Goal: Transaction & Acquisition: Book appointment/travel/reservation

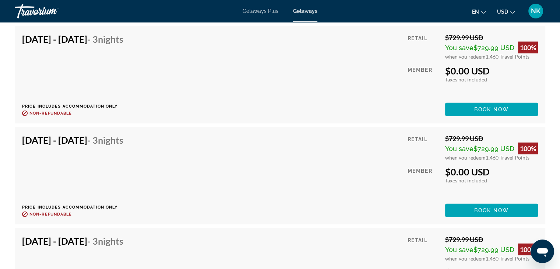
scroll to position [1898, 0]
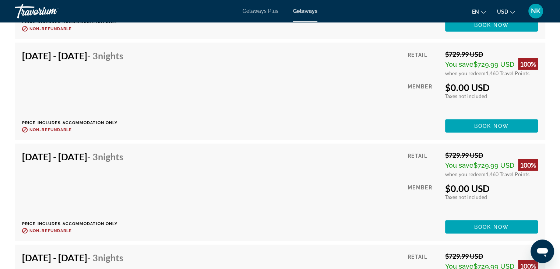
click at [537, 11] on span "NK" at bounding box center [536, 10] width 10 height 7
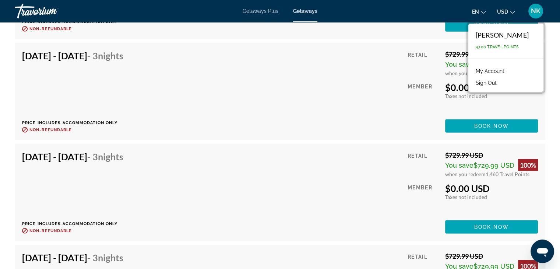
click at [519, 45] on span "4,100 Travel Points" at bounding box center [497, 47] width 43 height 5
click at [500, 82] on button "Sign Out" at bounding box center [486, 83] width 28 height 10
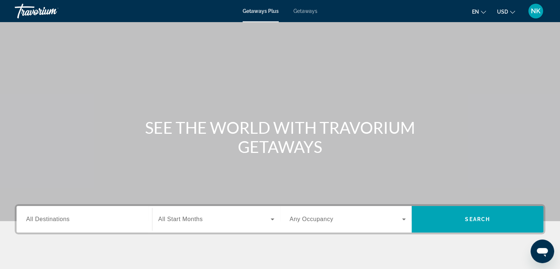
click at [75, 219] on input "Destination All Destinations" at bounding box center [84, 219] width 116 height 9
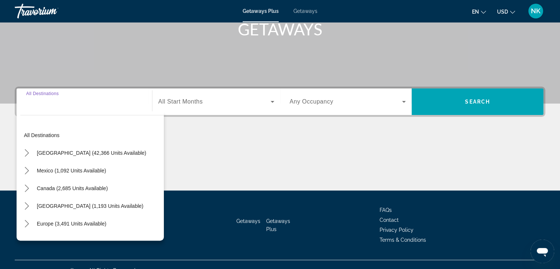
scroll to position [129, 0]
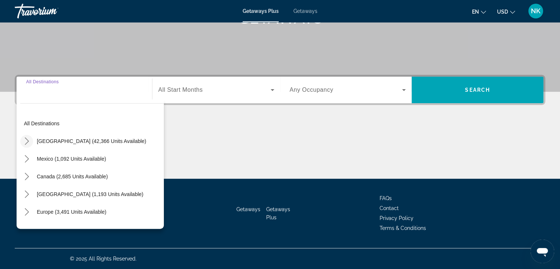
click at [27, 135] on mat-icon "Toggle United States (42,366 units available) submenu" at bounding box center [26, 141] width 13 height 13
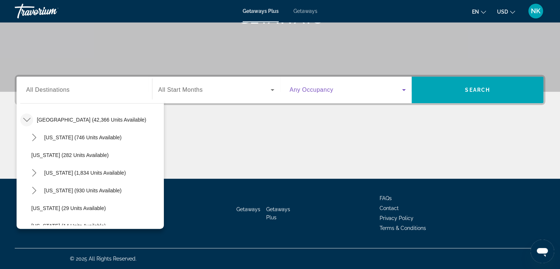
click at [352, 86] on span "Search widget" at bounding box center [346, 89] width 113 height 9
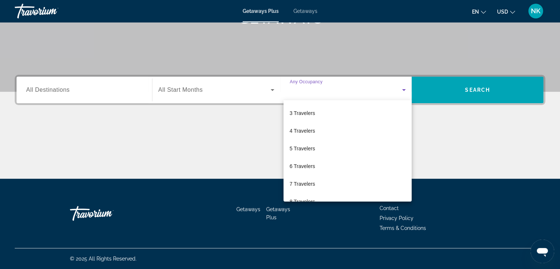
scroll to position [40, 0]
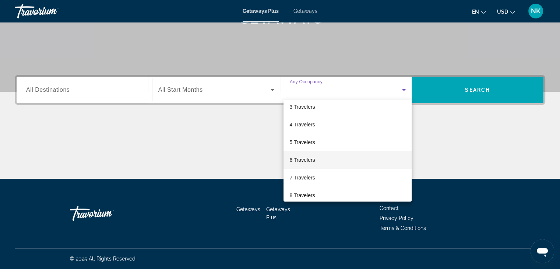
click at [302, 158] on span "6 Travelers" at bounding box center [301, 159] width 25 height 9
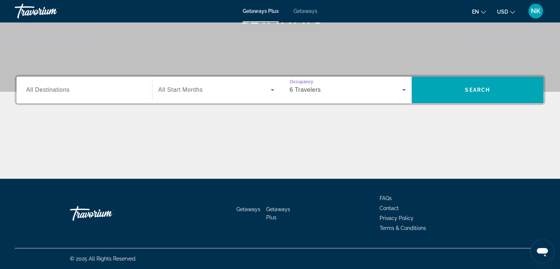
click at [385, 95] on div "6 Travelers" at bounding box center [348, 90] width 116 height 21
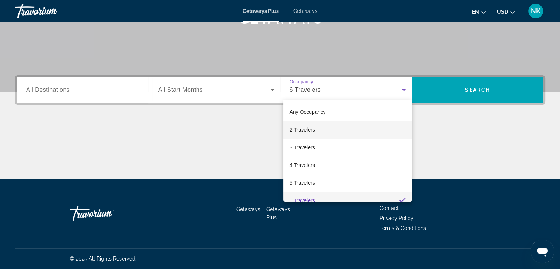
scroll to position [7, 0]
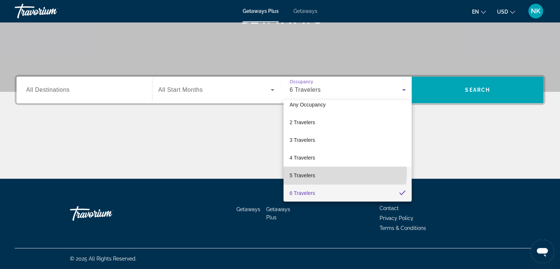
click at [325, 172] on mat-option "5 Travelers" at bounding box center [347, 175] width 128 height 18
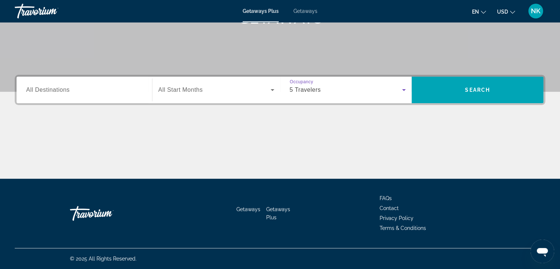
click at [100, 83] on div "Search widget" at bounding box center [84, 90] width 116 height 21
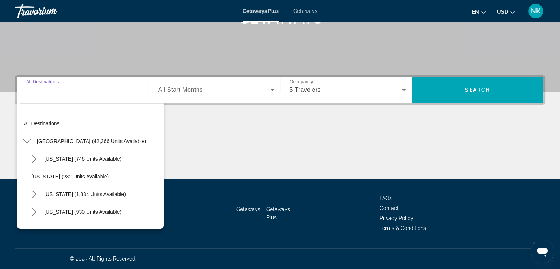
click at [69, 88] on input "Destination All Destinations" at bounding box center [84, 90] width 116 height 9
click at [487, 99] on span "Search" at bounding box center [478, 90] width 132 height 27
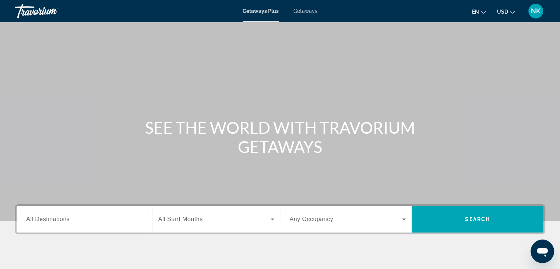
click at [310, 11] on span "Getaways" at bounding box center [305, 11] width 24 height 6
click at [310, 10] on span "Getaways" at bounding box center [305, 11] width 24 height 6
click at [57, 224] on div "Search widget" at bounding box center [84, 219] width 116 height 21
click at [57, 224] on div "Destination All Destinations" at bounding box center [84, 219] width 116 height 21
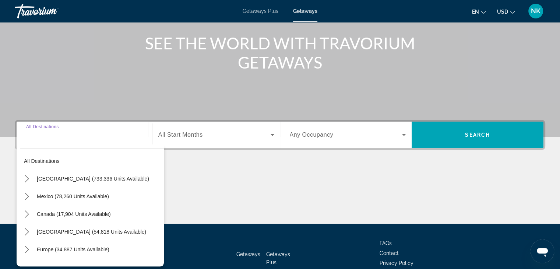
scroll to position [129, 0]
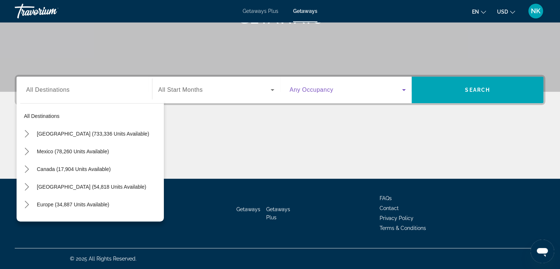
click at [360, 93] on span "Search widget" at bounding box center [346, 89] width 113 height 9
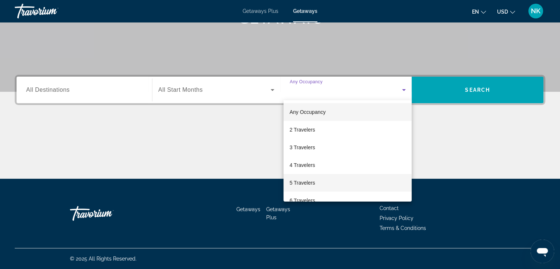
click at [307, 184] on span "5 Travelers" at bounding box center [301, 182] width 25 height 9
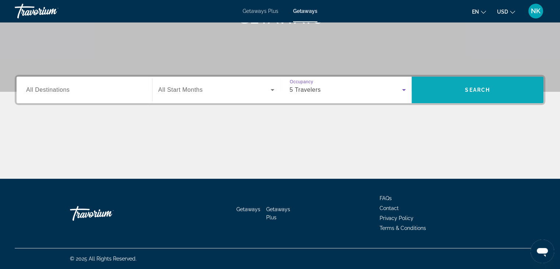
click at [479, 90] on span "Search" at bounding box center [477, 90] width 25 height 6
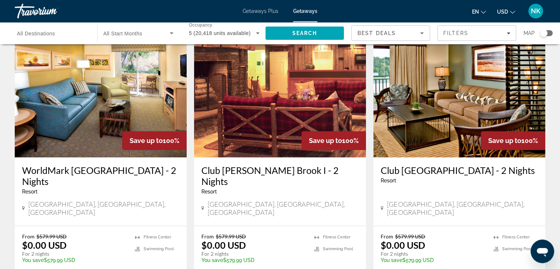
scroll to position [850, 0]
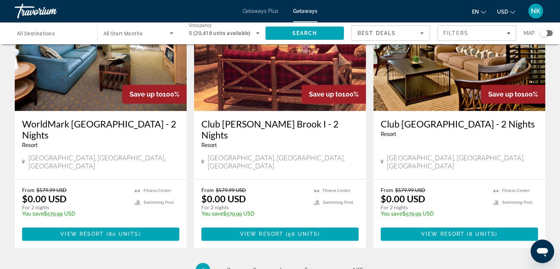
scroll to position [897, 0]
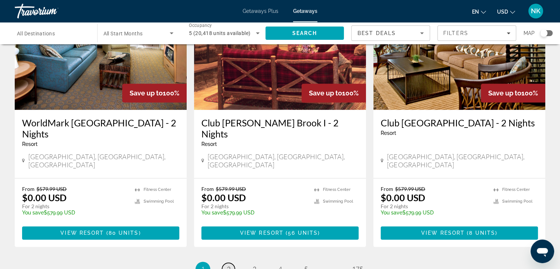
click at [225, 262] on link "page 2" at bounding box center [228, 268] width 13 height 13
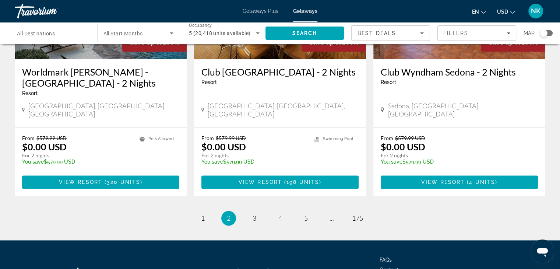
scroll to position [928, 0]
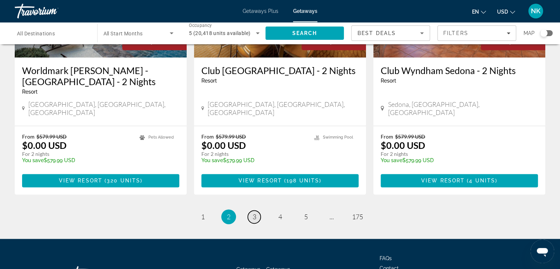
click at [253, 212] on span "3" at bounding box center [255, 216] width 4 height 8
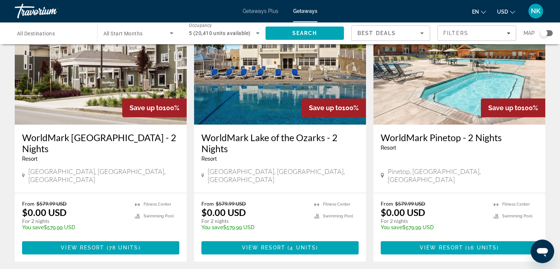
scroll to position [863, 0]
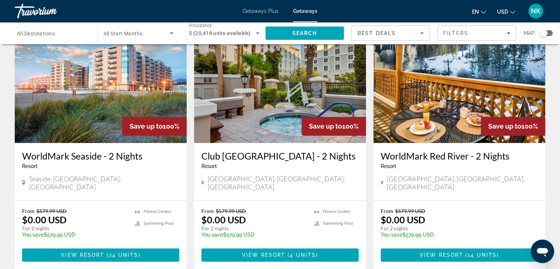
scroll to position [337, 0]
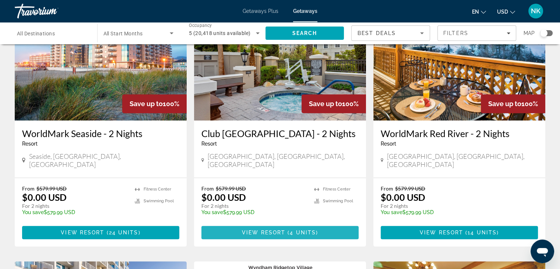
click at [277, 229] on span "View Resort" at bounding box center [263, 232] width 43 height 6
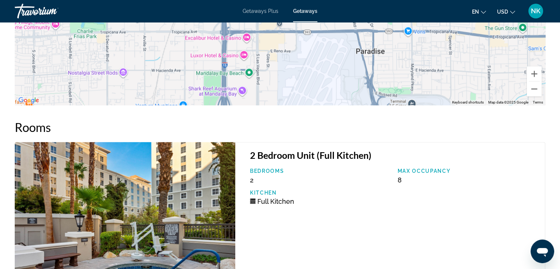
scroll to position [1207, 0]
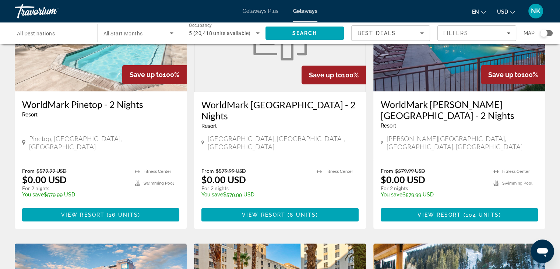
scroll to position [85, 0]
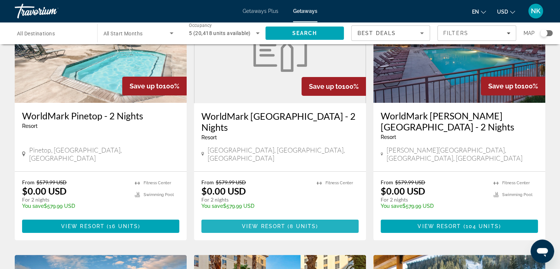
click at [282, 223] on span "View Resort" at bounding box center [263, 226] width 43 height 6
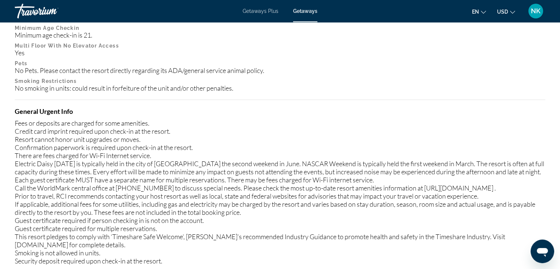
scroll to position [227, 0]
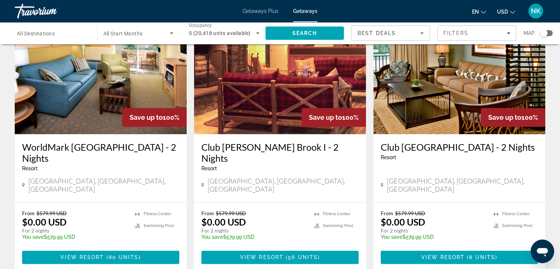
scroll to position [964, 0]
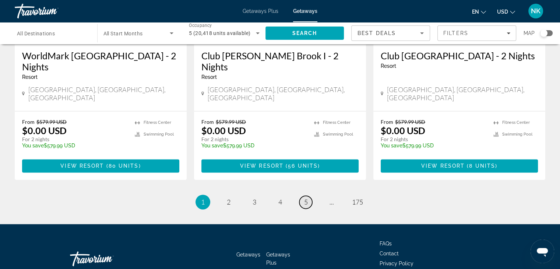
click at [305, 198] on span "5" at bounding box center [306, 202] width 4 height 8
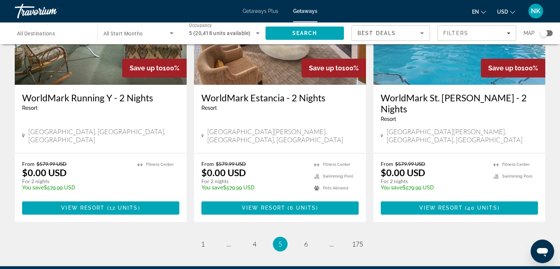
scroll to position [931, 0]
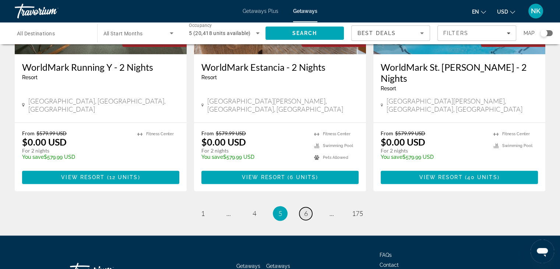
click at [303, 207] on link "page 6" at bounding box center [305, 213] width 13 height 13
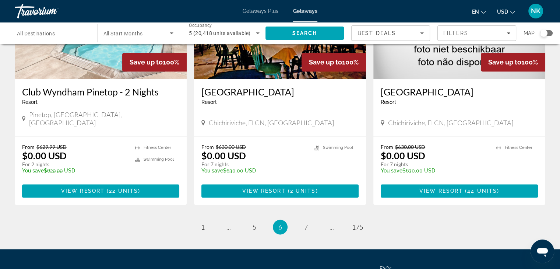
scroll to position [909, 0]
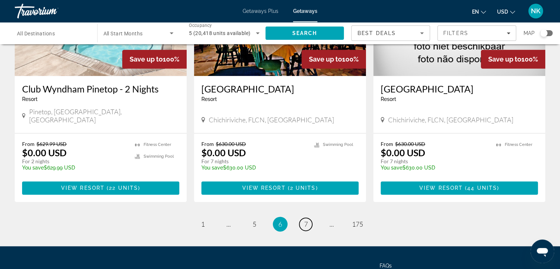
click at [302, 218] on link "page 7" at bounding box center [305, 224] width 13 height 13
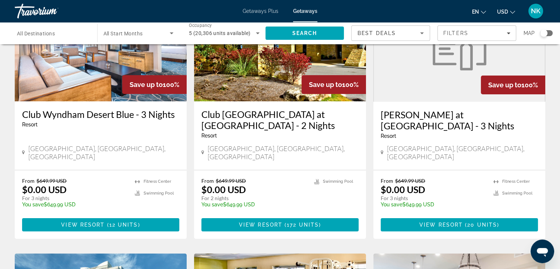
scroll to position [88, 0]
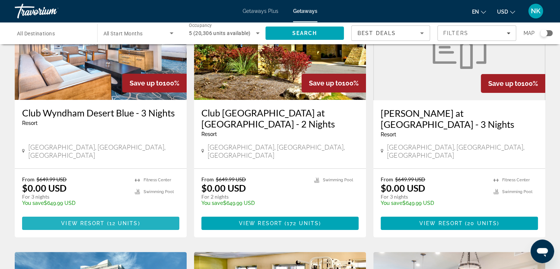
click at [108, 220] on span "( 12 units )" at bounding box center [122, 223] width 35 height 6
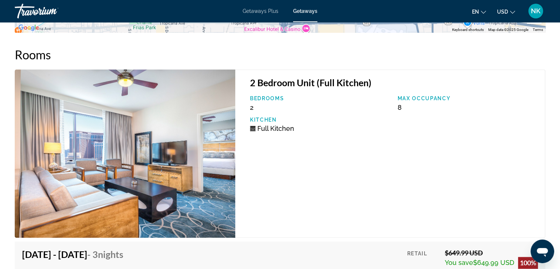
scroll to position [1131, 0]
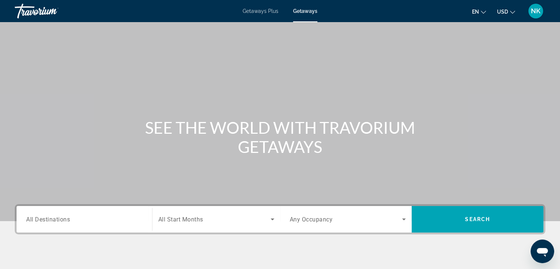
click at [379, 220] on span "Search widget" at bounding box center [346, 219] width 113 height 9
click at [379, 220] on div "Search widget" at bounding box center [346, 219] width 113 height 9
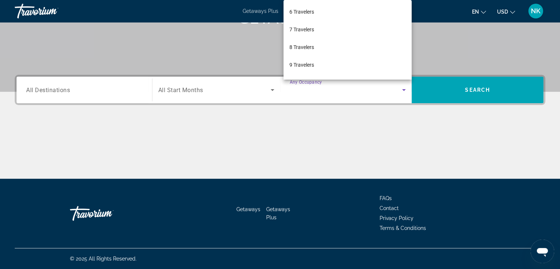
scroll to position [74, 0]
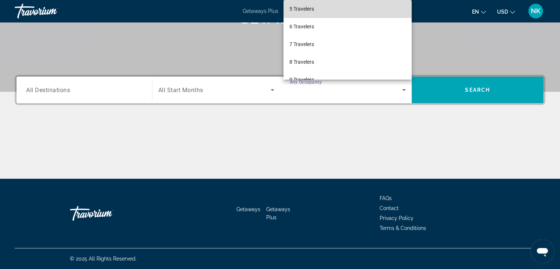
click at [349, 8] on mat-option "5 Travelers" at bounding box center [347, 9] width 128 height 18
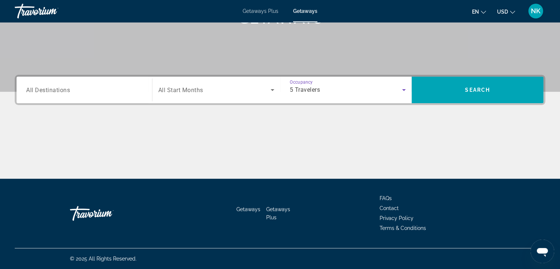
click at [77, 94] on input "Destination All Destinations" at bounding box center [84, 90] width 116 height 9
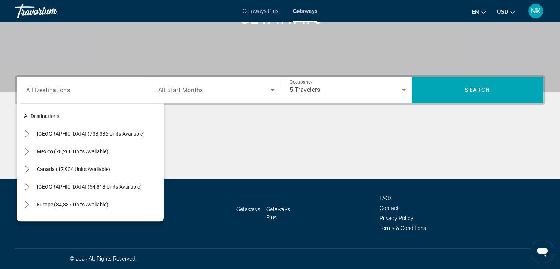
click at [72, 99] on div "All destinations United States (733,336 units available) Mexico (78,260 units a…" at bounding box center [90, 160] width 147 height 122
click at [546, 157] on div "Destination All Destinations All destinations United States (733,336 units avai…" at bounding box center [280, 127] width 560 height 104
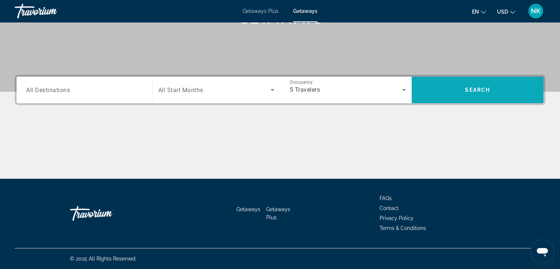
click at [468, 95] on span "Search" at bounding box center [478, 90] width 132 height 18
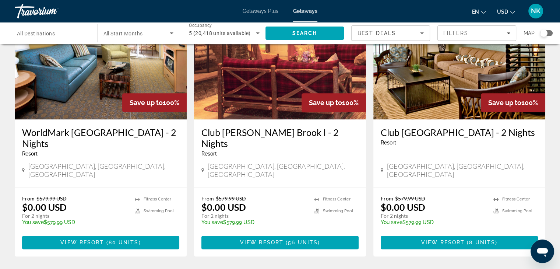
scroll to position [915, 0]
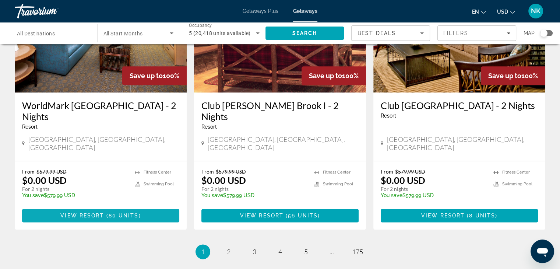
click at [135, 212] on span "80 units" at bounding box center [124, 215] width 30 height 6
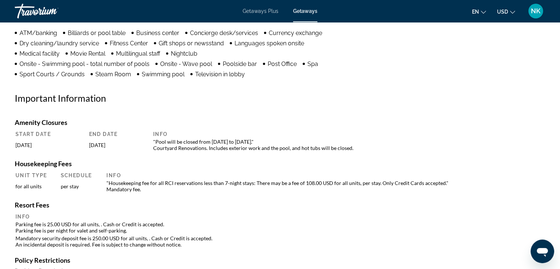
scroll to position [656, 0]
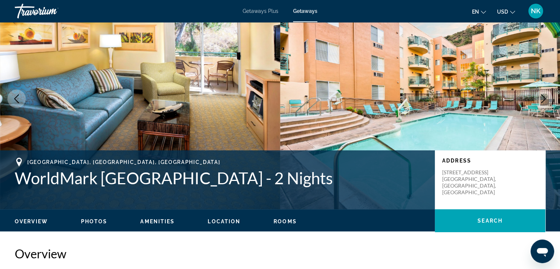
scroll to position [186, 0]
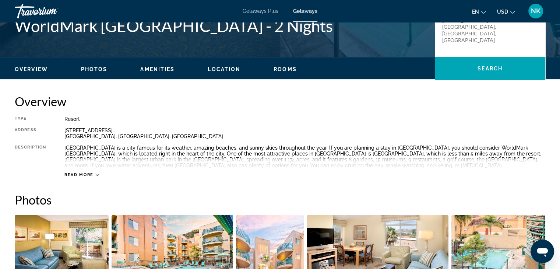
click at [91, 174] on span "Read more" at bounding box center [78, 174] width 29 height 5
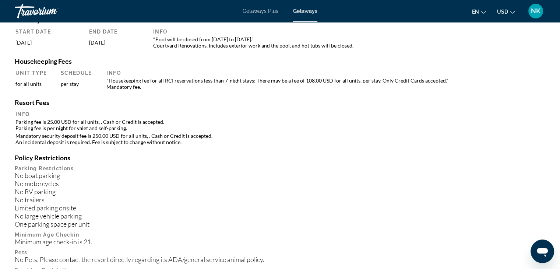
scroll to position [724, 0]
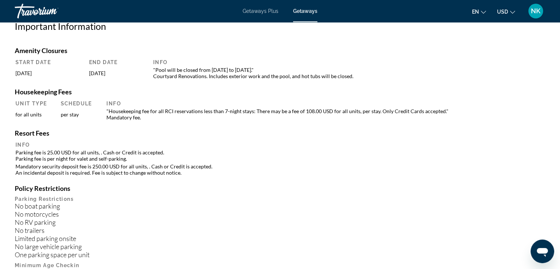
click at [256, 16] on div "Getaways Plus Getaways en English Español Français Italiano Português русский U…" at bounding box center [280, 10] width 560 height 19
click at [253, 10] on span "Getaways Plus" at bounding box center [261, 11] width 36 height 6
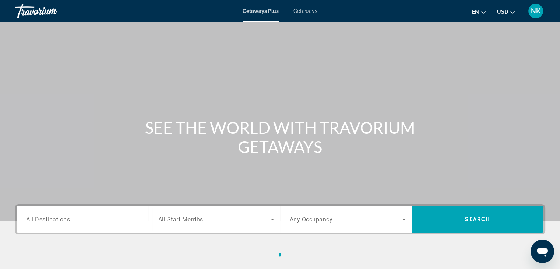
click at [52, 218] on span "All Destinations" at bounding box center [48, 218] width 44 height 7
click at [52, 218] on input "Destination All Destinations" at bounding box center [84, 219] width 116 height 9
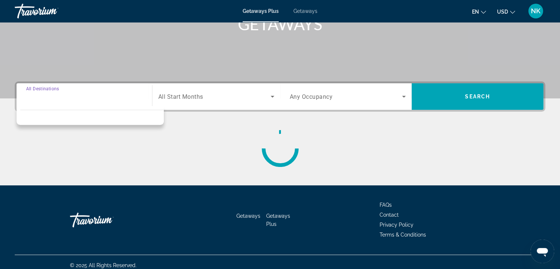
scroll to position [129, 0]
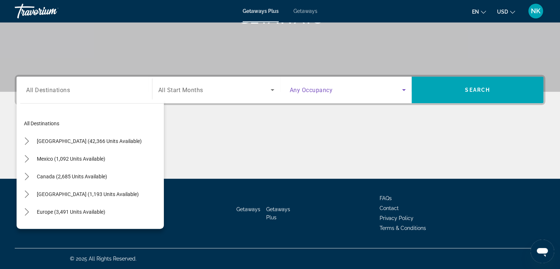
click at [305, 94] on span "Search widget" at bounding box center [346, 89] width 113 height 9
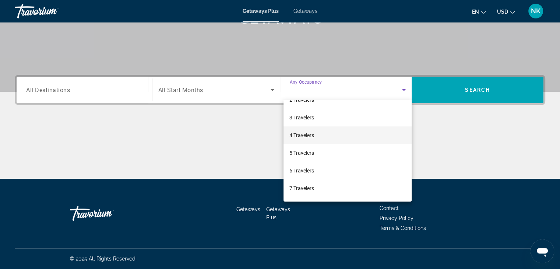
scroll to position [35, 0]
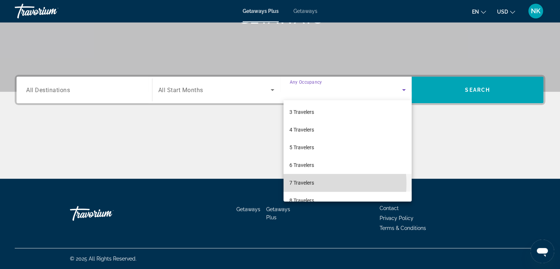
click at [303, 183] on span "7 Travelers" at bounding box center [301, 182] width 25 height 9
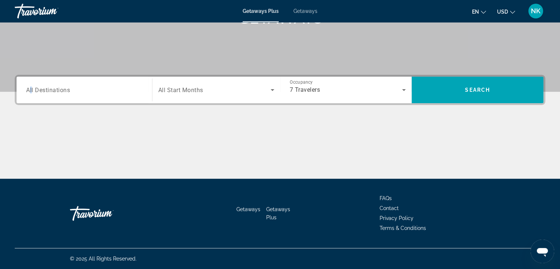
click at [31, 90] on span "All Destinations" at bounding box center [48, 89] width 44 height 7
click at [31, 90] on input "Destination All Destinations" at bounding box center [84, 90] width 116 height 9
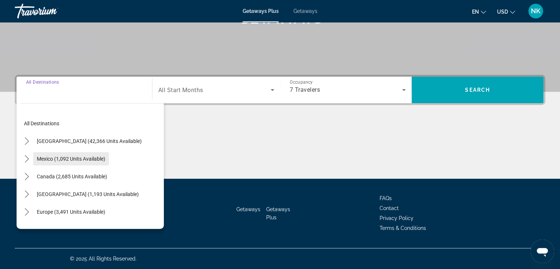
click at [75, 156] on span "Mexico (1,092 units available)" at bounding box center [71, 159] width 68 height 6
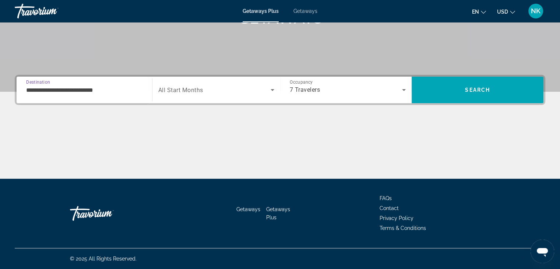
click at [352, 87] on div "7 Travelers" at bounding box center [346, 89] width 113 height 9
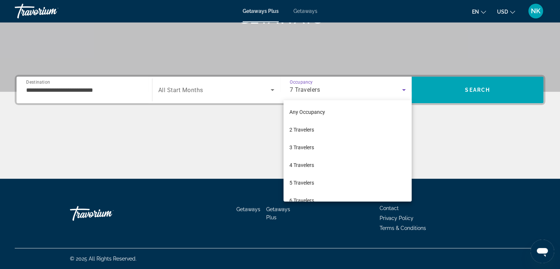
scroll to position [25, 0]
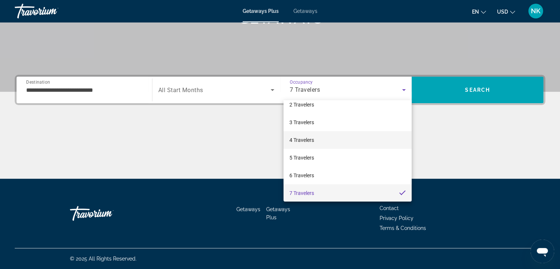
click at [315, 138] on mat-option "4 Travelers" at bounding box center [347, 140] width 128 height 18
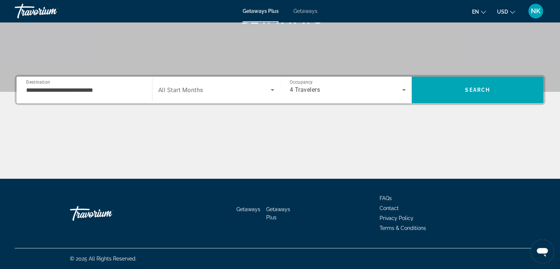
click at [187, 90] on span "All Start Months" at bounding box center [180, 90] width 45 height 7
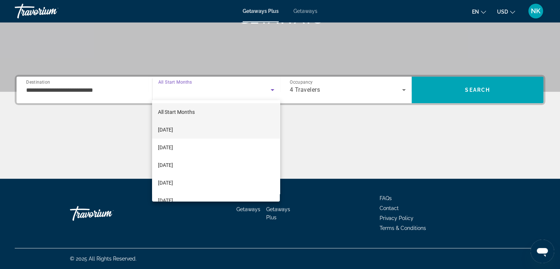
click at [203, 129] on mat-option "[DATE]" at bounding box center [216, 130] width 128 height 18
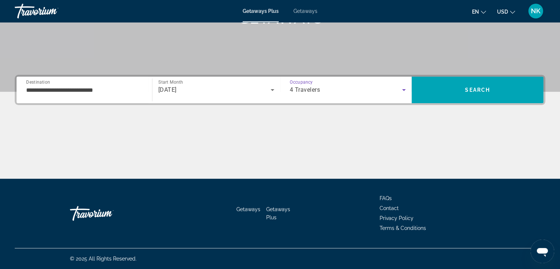
click at [339, 87] on div "4 Travelers" at bounding box center [346, 89] width 113 height 9
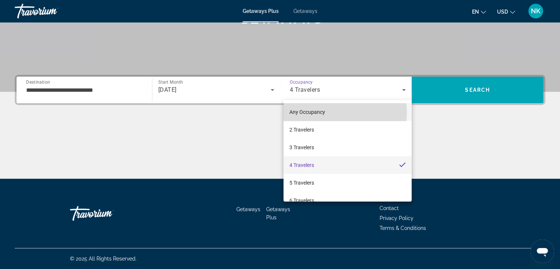
click at [331, 112] on mat-option "Any Occupancy" at bounding box center [347, 112] width 128 height 18
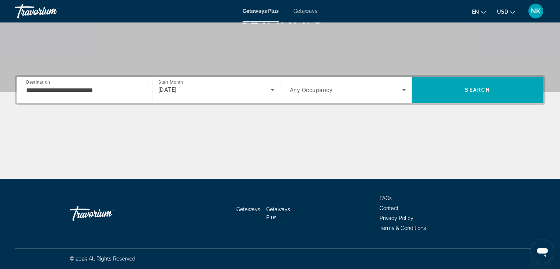
click at [86, 98] on div "**********" at bounding box center [84, 90] width 116 height 21
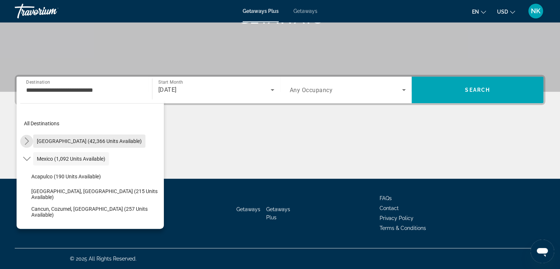
click at [33, 144] on div "[GEOGRAPHIC_DATA] (42,366 units available)" at bounding box center [82, 140] width 125 height 13
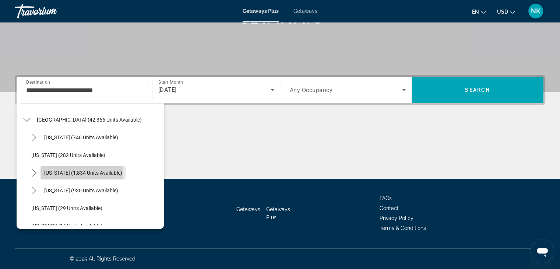
click at [44, 178] on span "Select destination: California (1,834 units available)" at bounding box center [82, 173] width 85 height 18
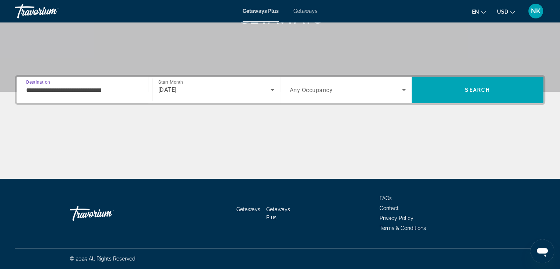
click at [41, 89] on input "**********" at bounding box center [84, 90] width 116 height 9
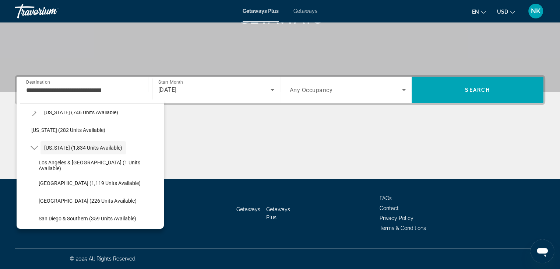
scroll to position [50, 0]
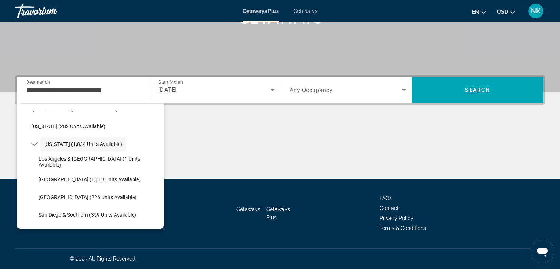
click at [165, 127] on div "Main content" at bounding box center [280, 150] width 530 height 55
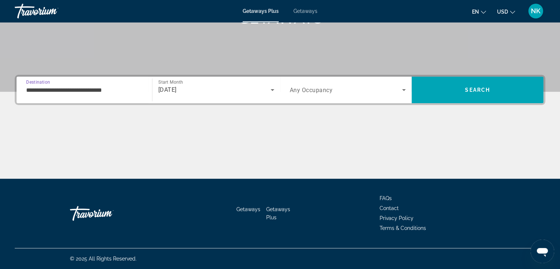
click at [85, 86] on input "**********" at bounding box center [84, 90] width 116 height 9
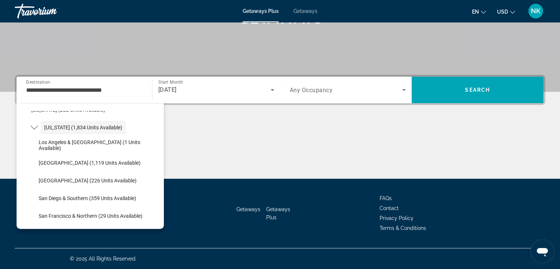
scroll to position [60, 0]
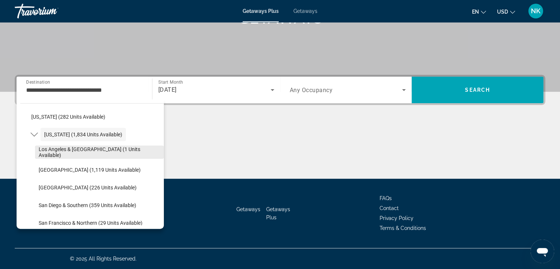
click at [106, 151] on span "Los Angeles & [GEOGRAPHIC_DATA] (1 units available)" at bounding box center [99, 152] width 121 height 12
type input "**********"
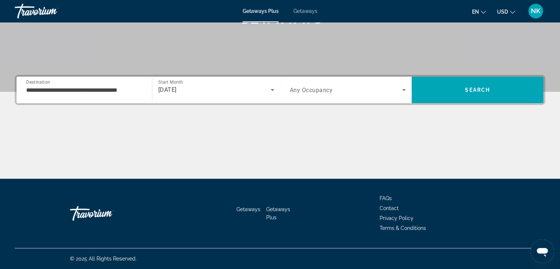
click at [179, 96] on div "[DATE]" at bounding box center [216, 90] width 116 height 21
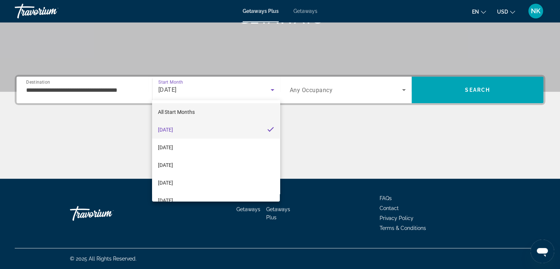
click at [194, 112] on span "All Start Months" at bounding box center [176, 112] width 37 height 6
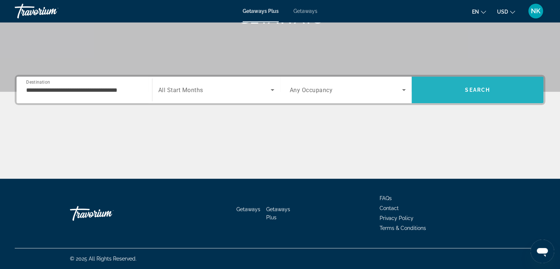
click at [455, 85] on span "Search" at bounding box center [478, 90] width 132 height 18
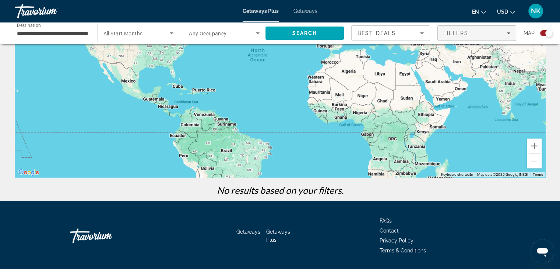
scroll to position [93, 0]
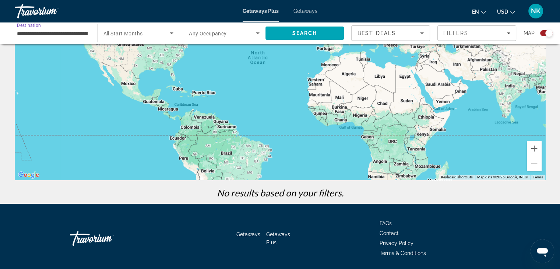
click at [29, 37] on input "**********" at bounding box center [52, 33] width 71 height 9
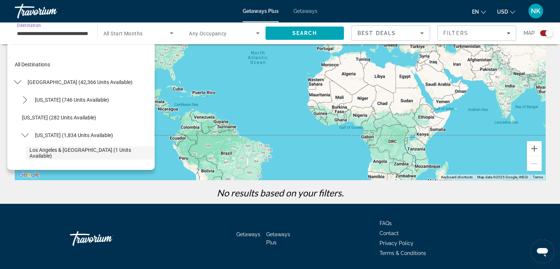
scroll to position [44, 0]
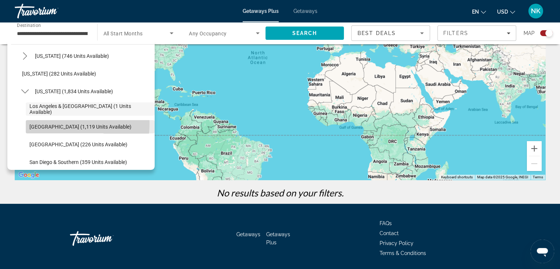
click at [33, 124] on span "[GEOGRAPHIC_DATA] (1,119 units available)" at bounding box center [80, 127] width 102 height 6
type input "**********"
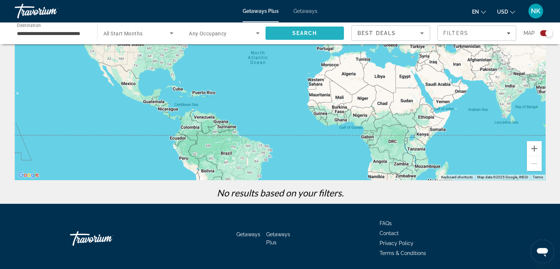
click at [296, 31] on span "Search" at bounding box center [304, 33] width 25 height 6
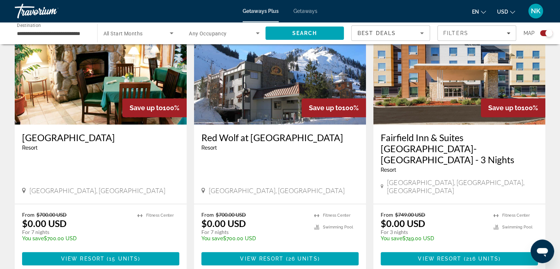
scroll to position [290, 0]
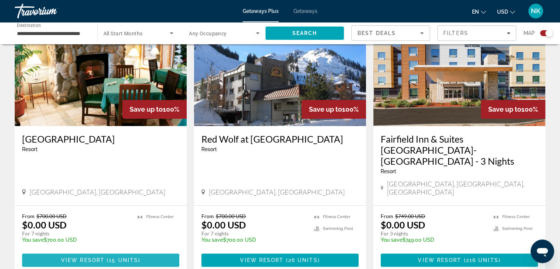
click at [77, 257] on span "View Resort" at bounding box center [82, 260] width 43 height 6
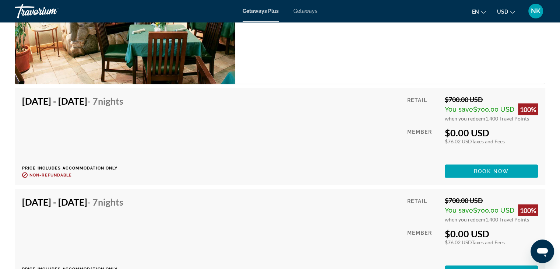
scroll to position [1169, 0]
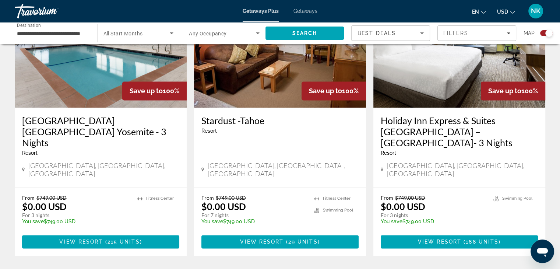
scroll to position [1130, 0]
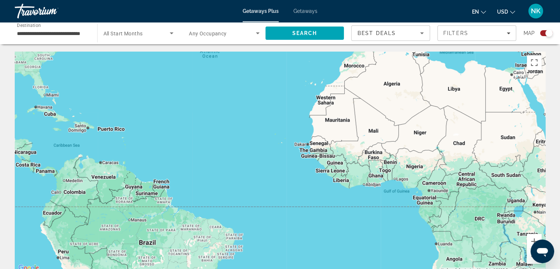
click at [34, 37] on input "**********" at bounding box center [52, 33] width 71 height 9
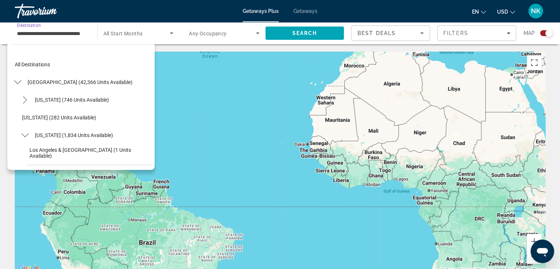
scroll to position [61, 0]
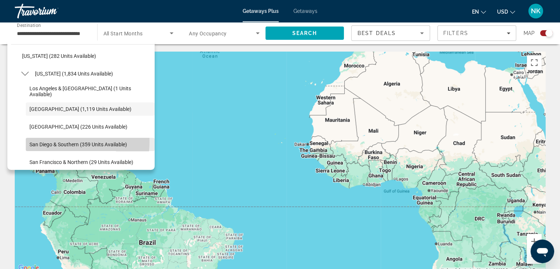
click at [39, 141] on span "San Diego & Southern (359 units available)" at bounding box center [78, 144] width 98 height 6
type input "**********"
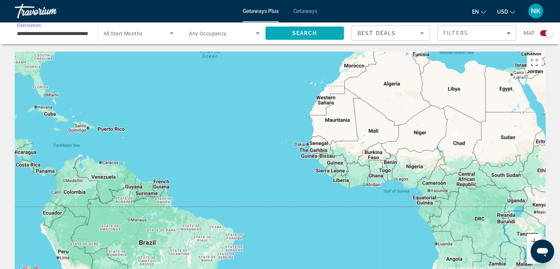
click at [309, 35] on span "Search" at bounding box center [304, 33] width 25 height 6
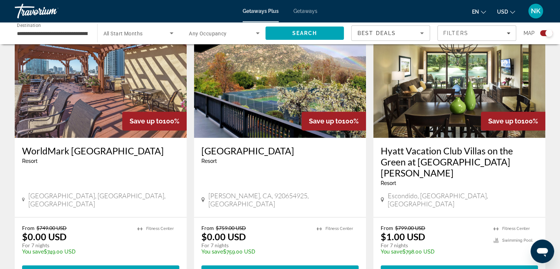
scroll to position [277, 0]
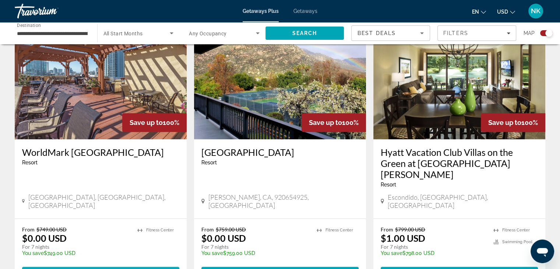
click at [115, 268] on span "1 unit" at bounding box center [123, 273] width 21 height 6
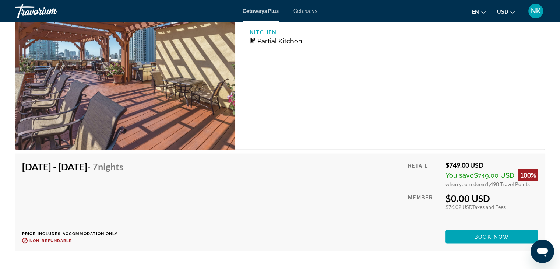
scroll to position [1439, 0]
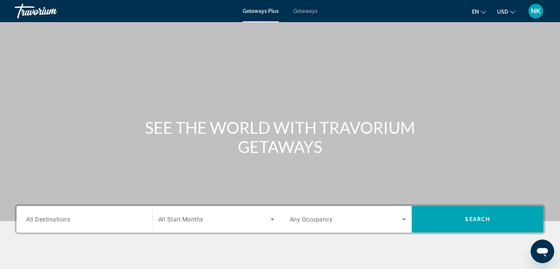
click at [63, 218] on span "All Destinations" at bounding box center [48, 218] width 44 height 7
click at [63, 218] on input "Destination All Destinations" at bounding box center [84, 219] width 116 height 9
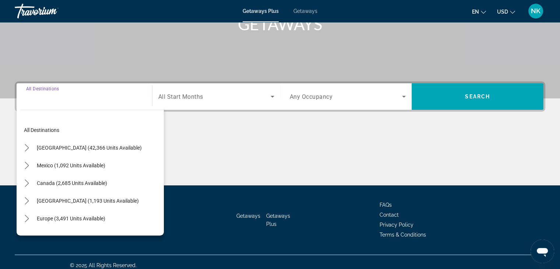
scroll to position [129, 0]
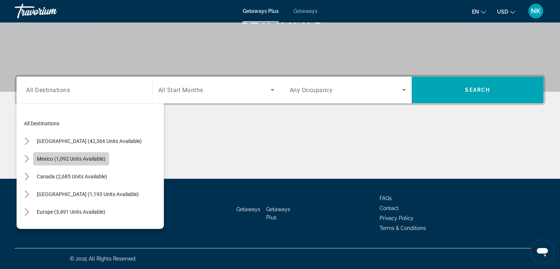
click at [36, 156] on span "Select destination: Mexico (1,092 units available)" at bounding box center [71, 159] width 76 height 18
type input "**********"
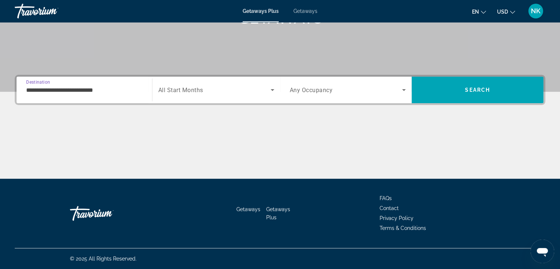
click at [192, 88] on span "All Start Months" at bounding box center [180, 90] width 45 height 7
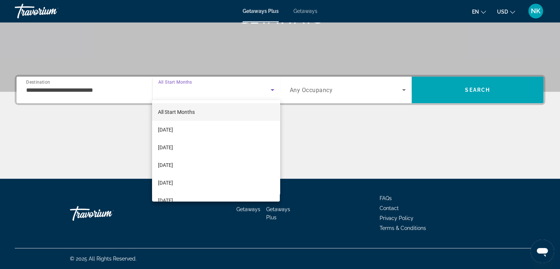
click at [279, 82] on div at bounding box center [280, 134] width 560 height 269
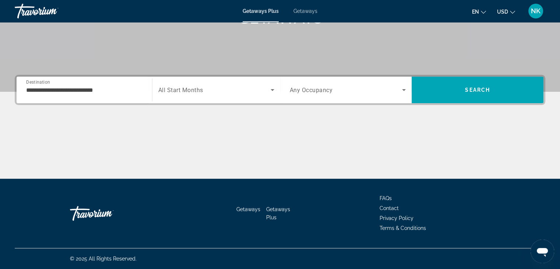
click at [336, 93] on span "Search widget" at bounding box center [346, 89] width 113 height 9
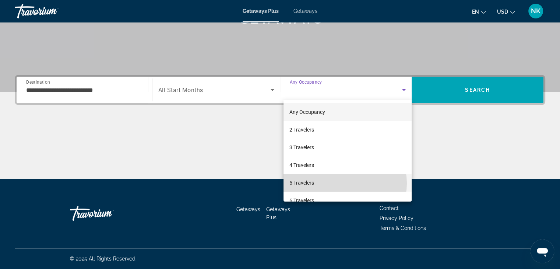
click at [341, 183] on mat-option "5 Travelers" at bounding box center [347, 183] width 128 height 18
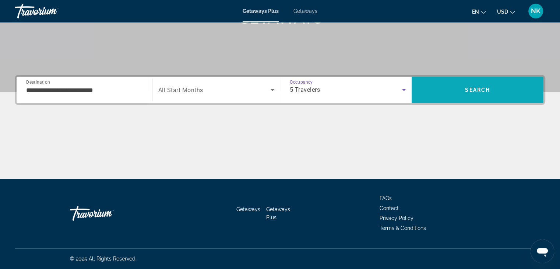
click at [495, 90] on span "Search" at bounding box center [478, 90] width 132 height 18
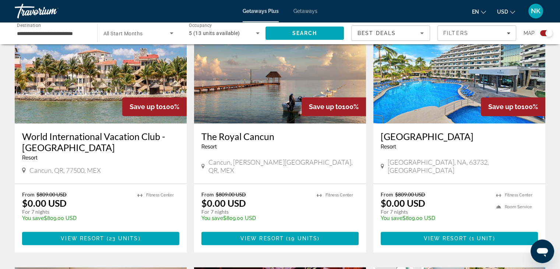
scroll to position [556, 0]
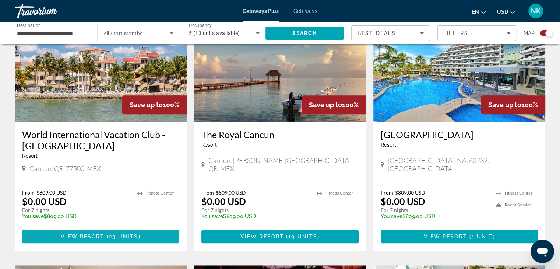
click at [99, 242] on span "Main content" at bounding box center [100, 236] width 157 height 18
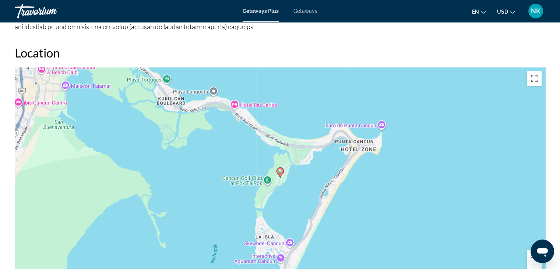
scroll to position [701, 0]
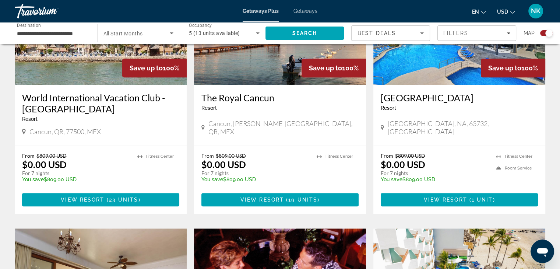
scroll to position [598, 0]
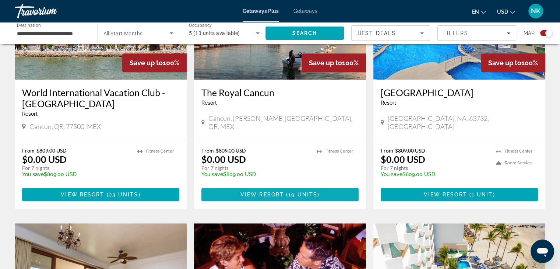
click at [327, 191] on span "Main content" at bounding box center [279, 195] width 157 height 18
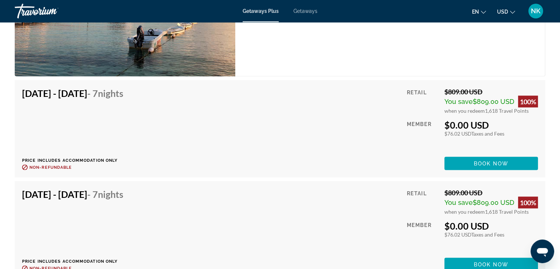
scroll to position [1405, 0]
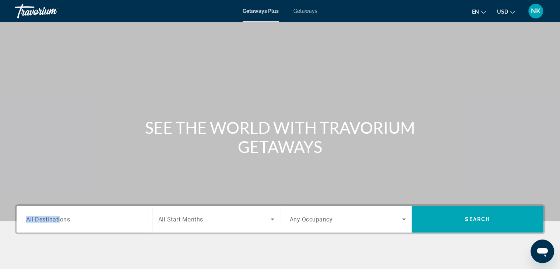
click at [59, 215] on span "All Destinations" at bounding box center [48, 218] width 44 height 7
click at [59, 215] on input "Destination All Destinations" at bounding box center [84, 219] width 116 height 9
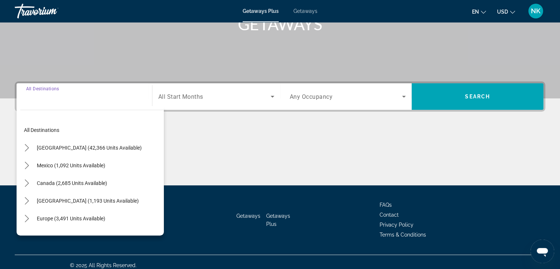
scroll to position [129, 0]
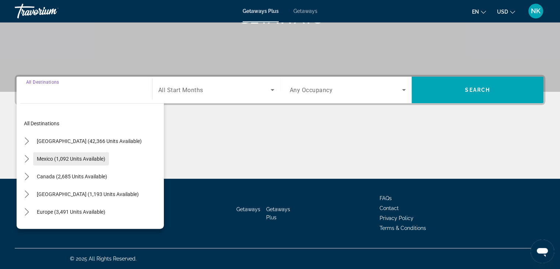
click at [38, 156] on span "Mexico (1,092 units available)" at bounding box center [71, 159] width 68 height 6
type input "**********"
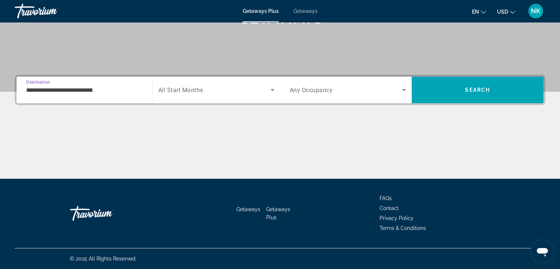
click at [225, 84] on div "Search widget" at bounding box center [216, 90] width 116 height 21
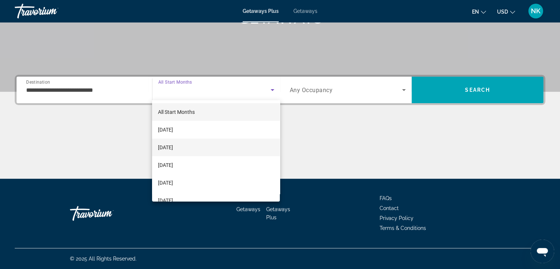
click at [173, 150] on span "[DATE]" at bounding box center [165, 147] width 15 height 9
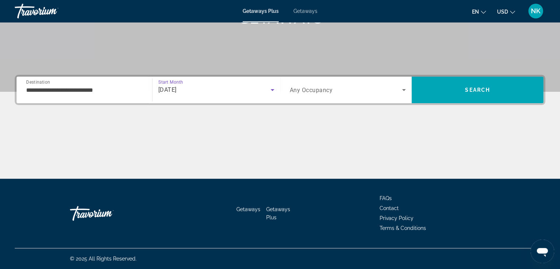
click at [321, 88] on span "Any Occupancy" at bounding box center [311, 90] width 43 height 7
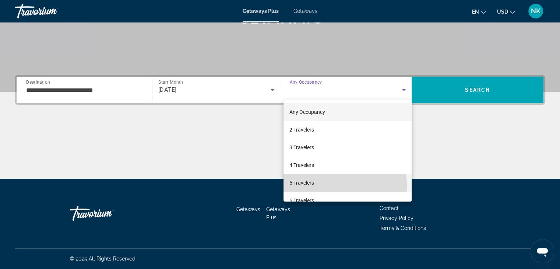
click at [317, 186] on mat-option "5 Travelers" at bounding box center [347, 183] width 128 height 18
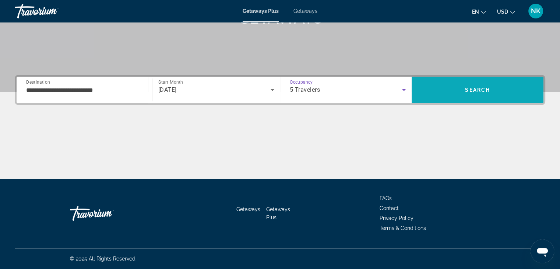
click at [481, 87] on span "Search" at bounding box center [477, 90] width 25 height 6
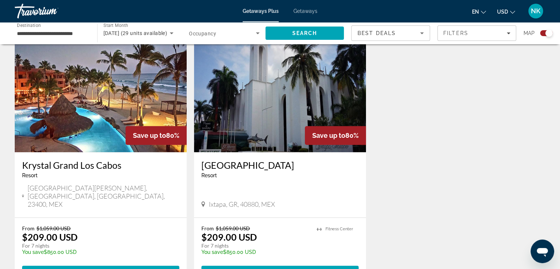
scroll to position [782, 0]
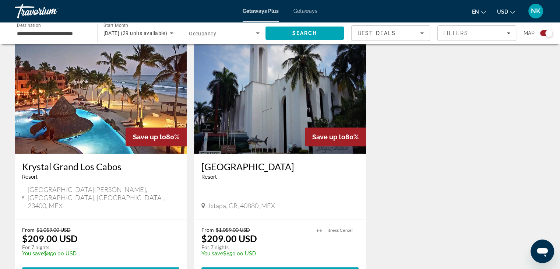
click at [103, 268] on span "View Resort" at bounding box center [86, 274] width 43 height 6
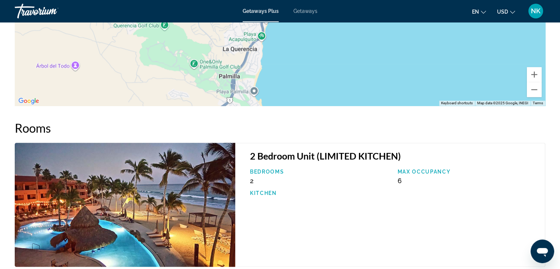
scroll to position [996, 0]
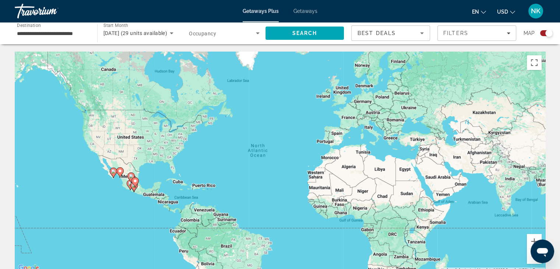
click at [159, 39] on div "November 2025 (29 units available)" at bounding box center [138, 33] width 70 height 21
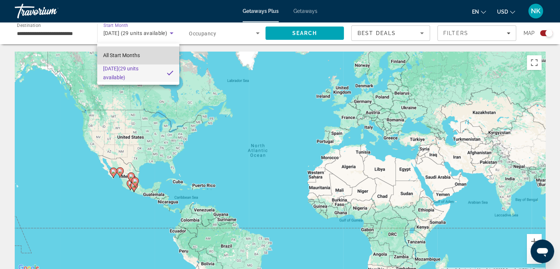
click at [158, 55] on mat-option "All Start Months" at bounding box center [138, 55] width 82 height 18
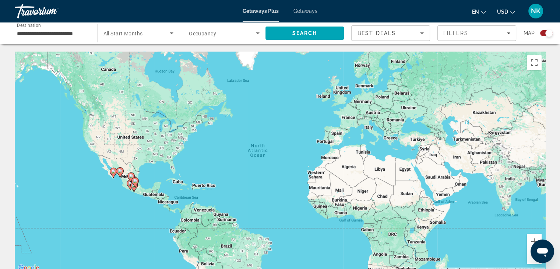
click at [219, 39] on div "Search widget" at bounding box center [224, 33] width 71 height 21
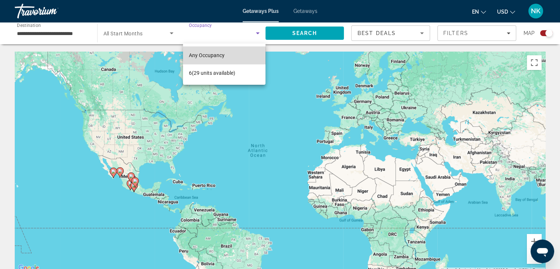
click at [230, 56] on mat-option "Any Occupancy" at bounding box center [224, 55] width 82 height 18
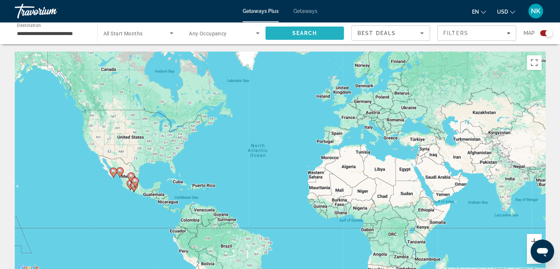
click at [319, 33] on span "Search" at bounding box center [304, 33] width 79 height 18
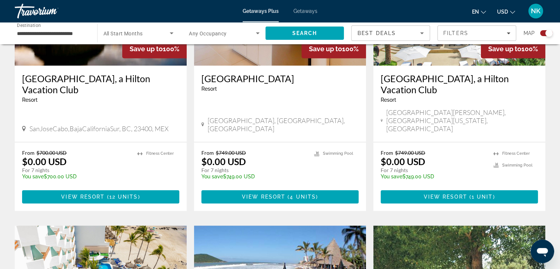
scroll to position [625, 0]
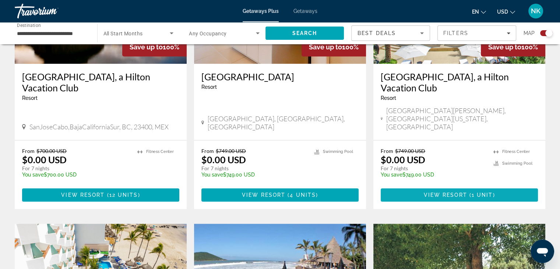
click at [441, 192] on span "View Resort" at bounding box center [444, 195] width 43 height 6
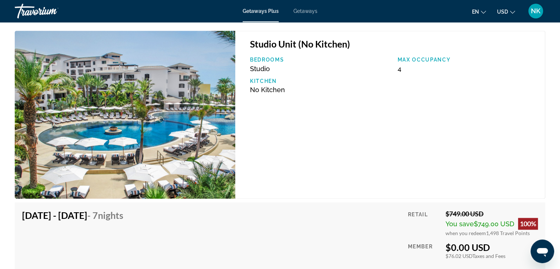
scroll to position [1167, 0]
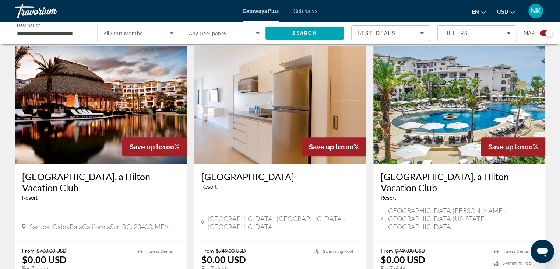
scroll to position [523, 0]
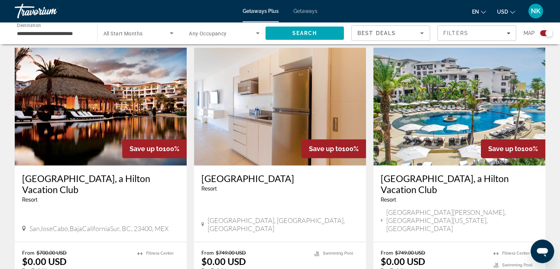
click at [0, 0] on div at bounding box center [0, 0] width 0 height 0
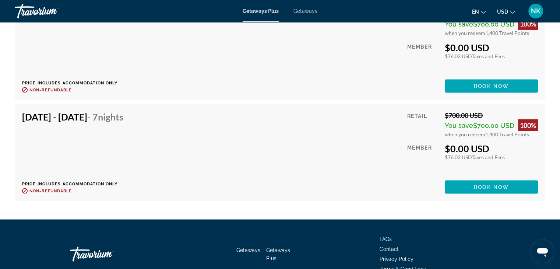
scroll to position [1369, 0]
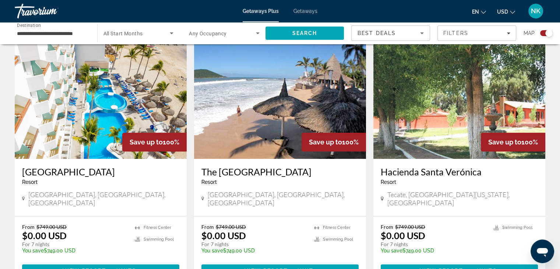
scroll to position [804, 0]
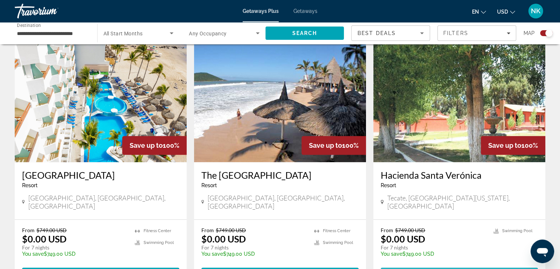
click at [452, 268] on span "View Resort" at bounding box center [440, 274] width 43 height 6
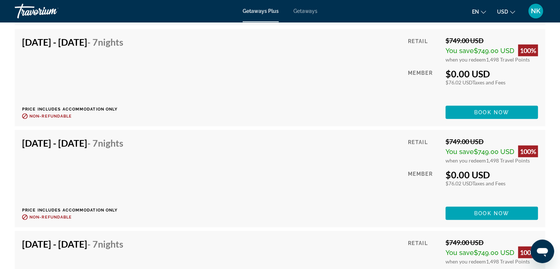
scroll to position [1801, 0]
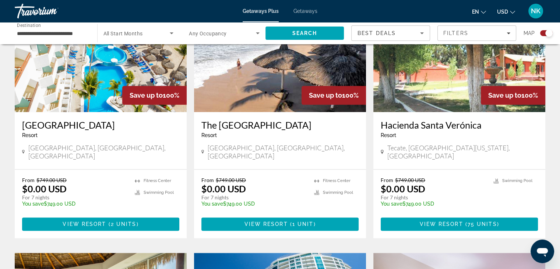
scroll to position [794, 0]
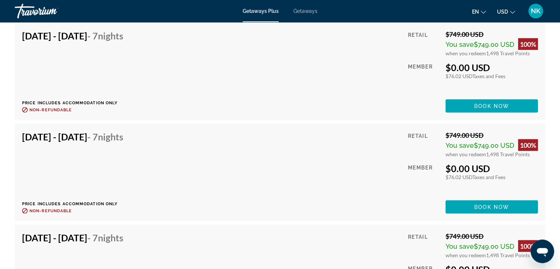
scroll to position [1382, 0]
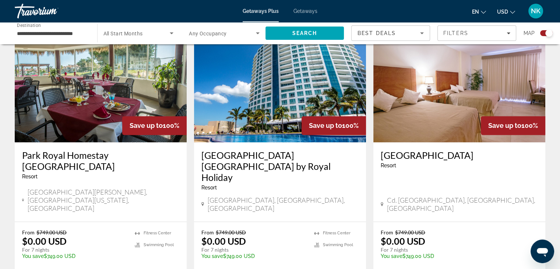
scroll to position [1084, 0]
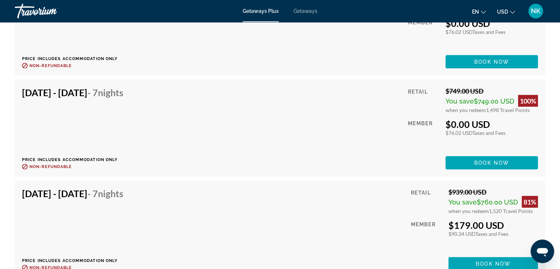
scroll to position [1599, 0]
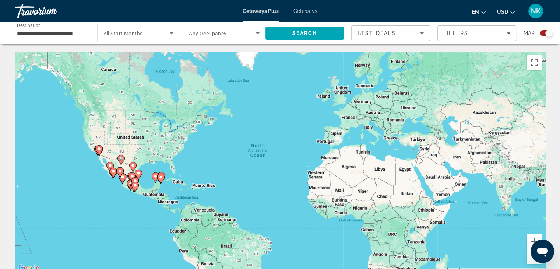
click at [25, 38] on div "**********" at bounding box center [52, 33] width 71 height 21
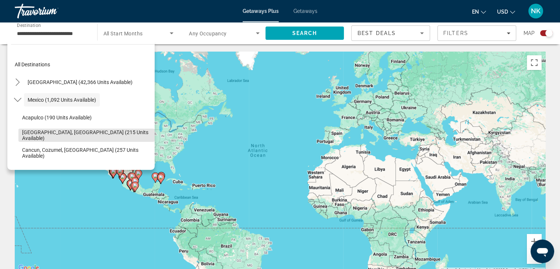
click at [94, 133] on span "Baja Peninsula, Los Cabos (215 units available)" at bounding box center [86, 135] width 129 height 12
type input "**********"
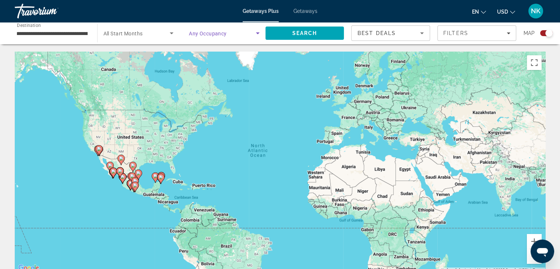
click at [239, 32] on span "Search widget" at bounding box center [222, 33] width 67 height 9
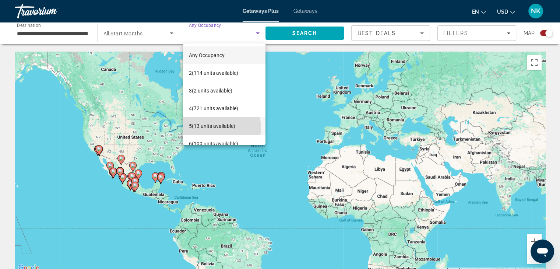
click at [219, 127] on span "5 (13 units available)" at bounding box center [212, 125] width 46 height 9
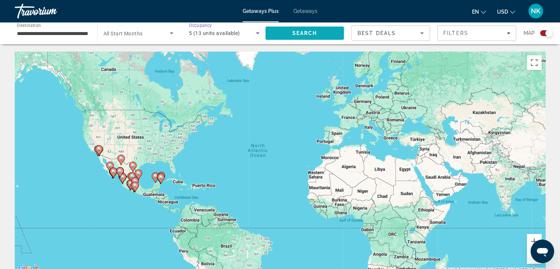
click at [299, 31] on span "Search" at bounding box center [304, 33] width 25 height 6
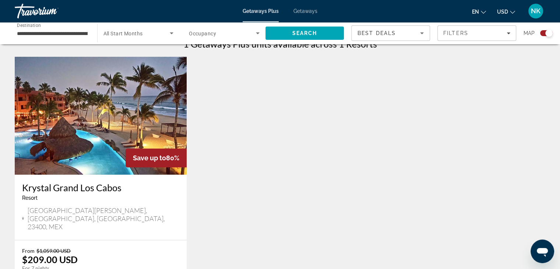
scroll to position [260, 0]
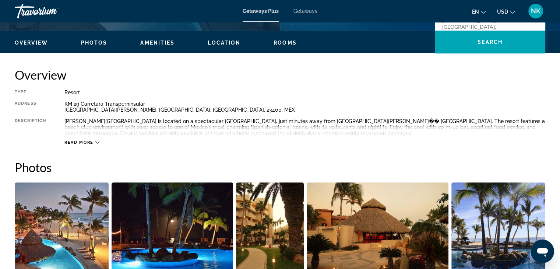
scroll to position [209, 0]
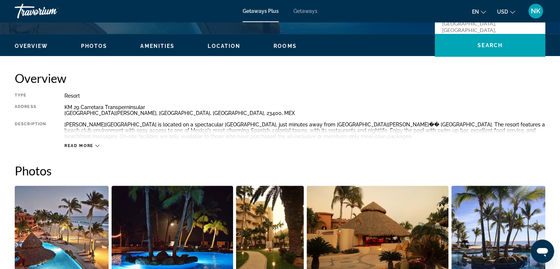
click at [90, 143] on button "Read more" at bounding box center [81, 146] width 35 height 6
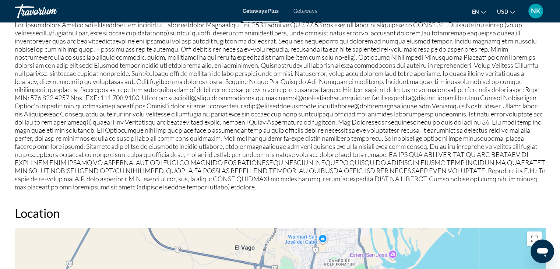
scroll to position [660, 0]
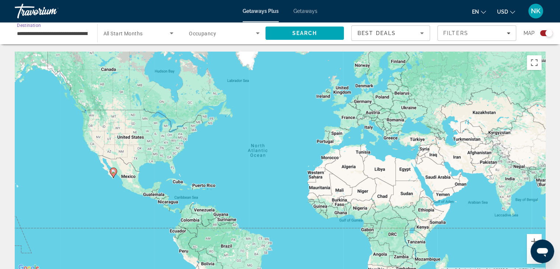
click at [71, 34] on input "**********" at bounding box center [52, 33] width 71 height 9
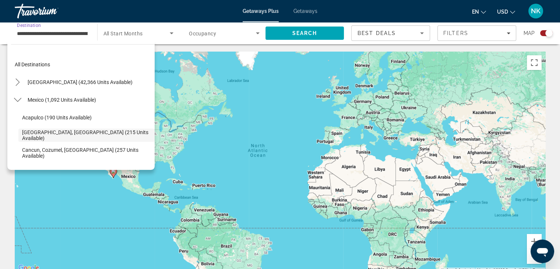
scroll to position [26, 0]
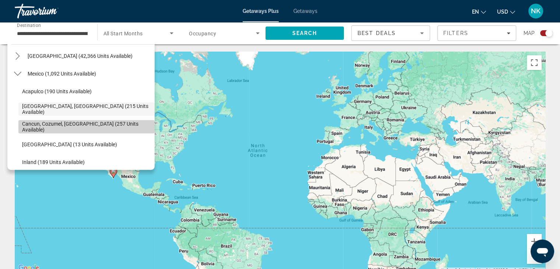
click at [112, 126] on span "Cancun, Cozumel, Riviera Maya (257 units available)" at bounding box center [86, 127] width 129 height 12
type input "**********"
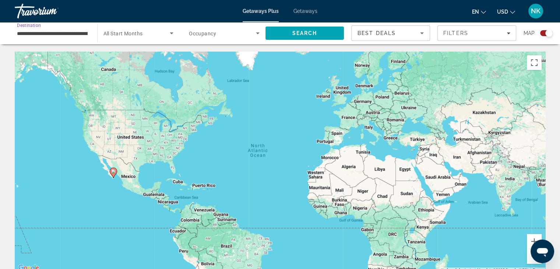
click at [219, 36] on span "Search widget" at bounding box center [222, 33] width 67 height 9
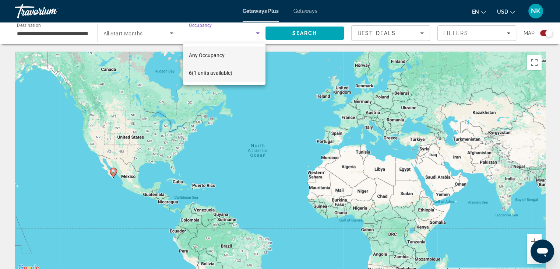
click at [219, 73] on span "6 (1 units available)" at bounding box center [210, 72] width 43 height 9
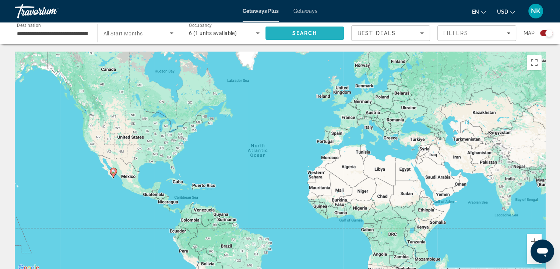
click at [308, 32] on span "Search" at bounding box center [304, 33] width 25 height 6
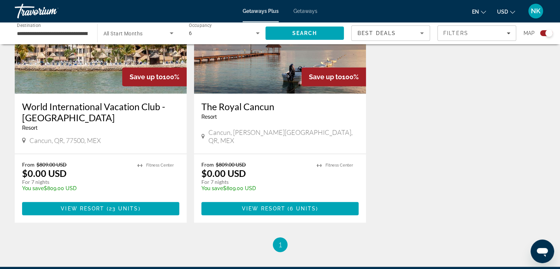
scroll to position [330, 0]
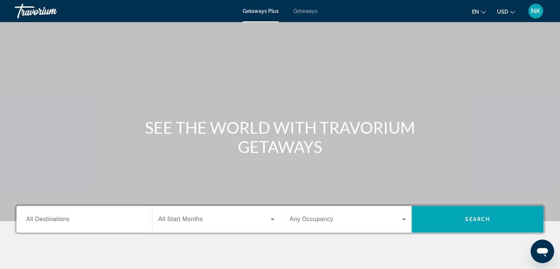
click at [309, 11] on span "Getaways" at bounding box center [305, 11] width 24 height 6
click at [72, 215] on input "Destination All Destinations" at bounding box center [84, 219] width 116 height 9
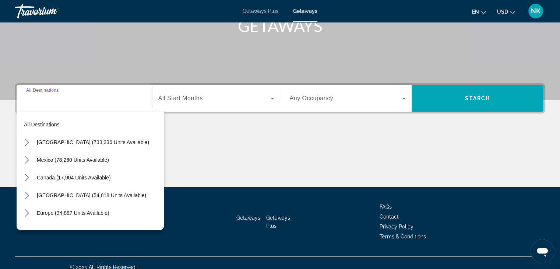
scroll to position [129, 0]
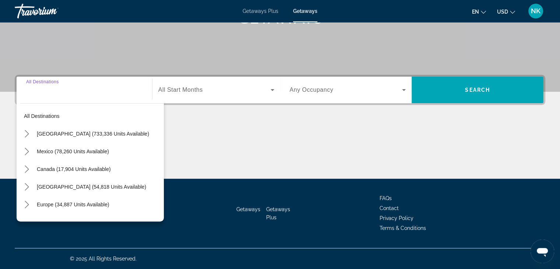
click at [89, 89] on input "Destination All Destinations" at bounding box center [84, 90] width 116 height 9
click at [28, 130] on icon "Toggle United States (733,336 units available) submenu" at bounding box center [26, 133] width 7 height 7
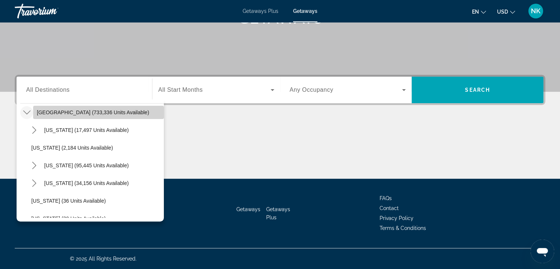
click at [107, 113] on span "[GEOGRAPHIC_DATA] (733,336 units available)" at bounding box center [93, 112] width 112 height 6
type input "**********"
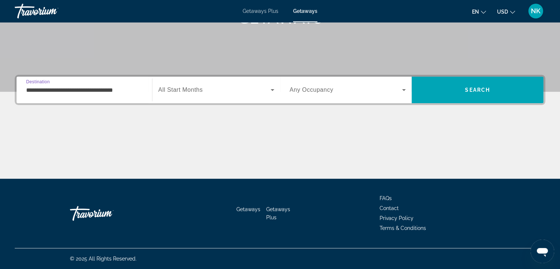
click at [323, 90] on span "Any Occupancy" at bounding box center [312, 90] width 44 height 6
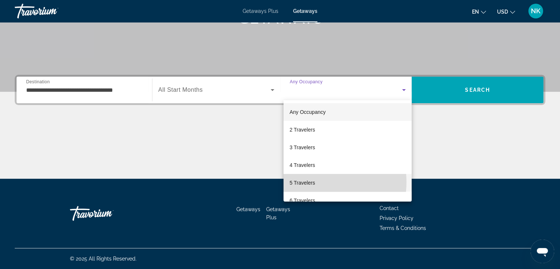
click at [319, 182] on mat-option "5 Travelers" at bounding box center [347, 183] width 128 height 18
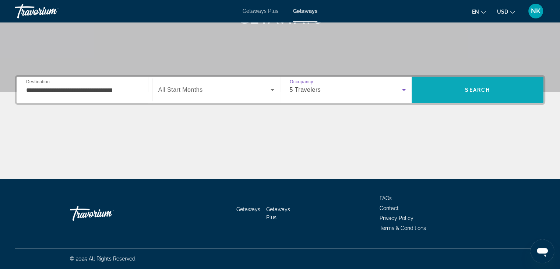
click at [483, 86] on span "Search" at bounding box center [478, 90] width 132 height 18
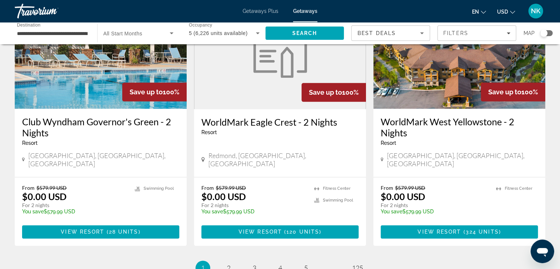
scroll to position [920, 0]
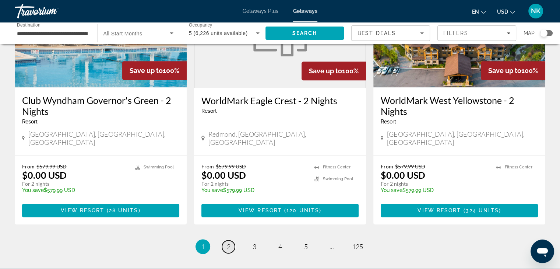
click at [228, 242] on span "2" at bounding box center [229, 246] width 4 height 8
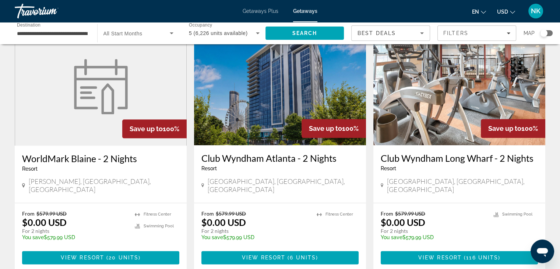
scroll to position [853, 0]
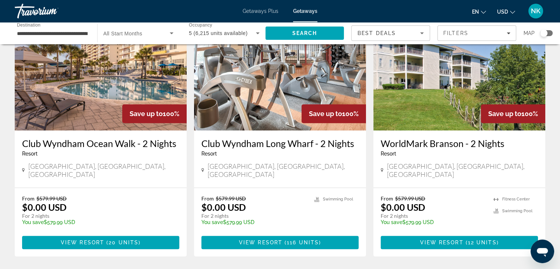
scroll to position [593, 0]
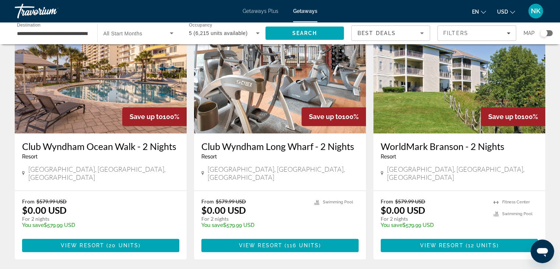
click at [204, 28] on label "Occupancy Any Occupancy" at bounding box center [200, 25] width 23 height 5
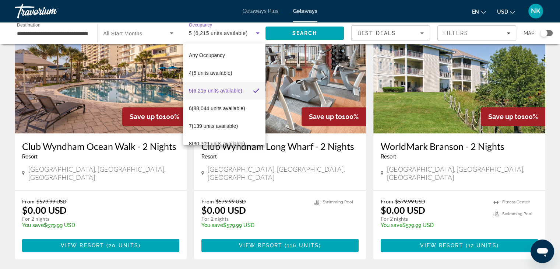
drag, startPoint x: 268, startPoint y: 74, endPoint x: 273, endPoint y: 85, distance: 11.9
click at [273, 85] on div at bounding box center [280, 134] width 560 height 269
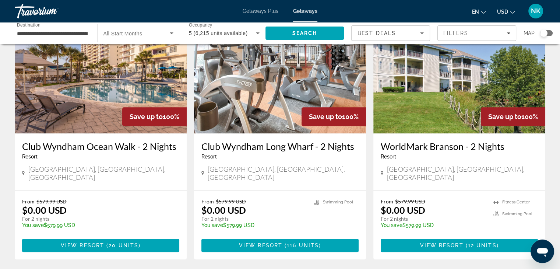
click at [250, 34] on div "5 (6,215 units available)" at bounding box center [222, 33] width 67 height 9
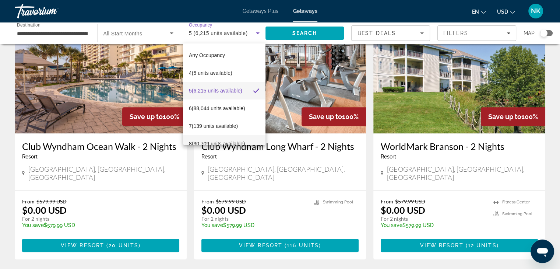
click at [223, 138] on mat-option "8 (30,709 units available)" at bounding box center [224, 144] width 82 height 18
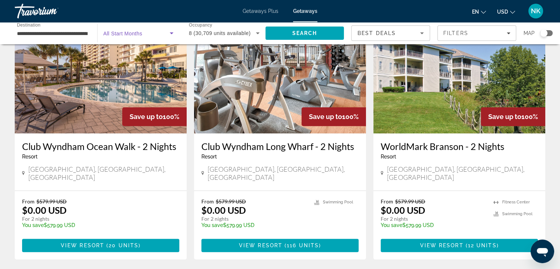
click at [162, 33] on span "Search widget" at bounding box center [136, 33] width 67 height 9
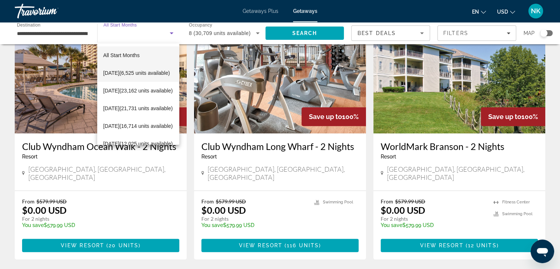
click at [123, 70] on span "[DATE] (6,525 units available)" at bounding box center [136, 72] width 67 height 9
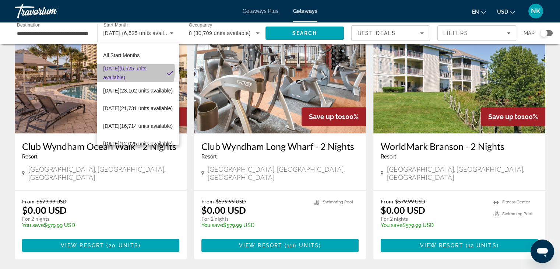
click at [123, 70] on span "[DATE] (6,525 units available)" at bounding box center [132, 73] width 58 height 18
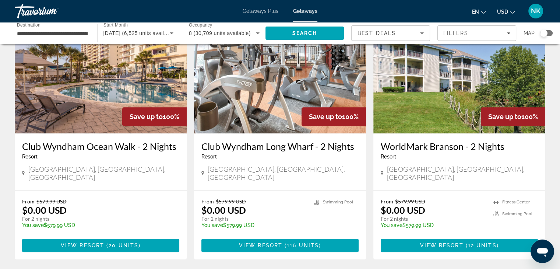
click at [71, 35] on input "**********" at bounding box center [52, 33] width 71 height 9
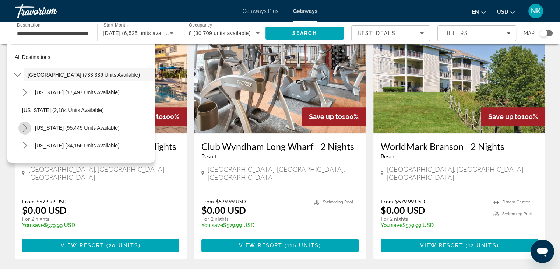
click at [27, 127] on icon "Toggle California (95,445 units available) submenu" at bounding box center [24, 127] width 7 height 7
click at [320, 32] on span "Search" at bounding box center [304, 33] width 79 height 18
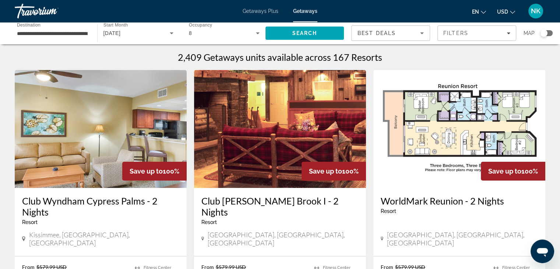
click at [43, 33] on input "**********" at bounding box center [52, 33] width 71 height 9
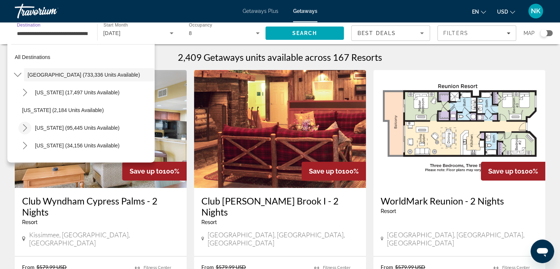
click at [22, 130] on icon "Toggle California (95,445 units available) submenu" at bounding box center [24, 127] width 7 height 7
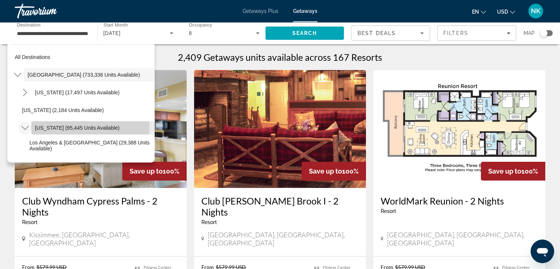
click at [58, 127] on span "[US_STATE] (95,445 units available)" at bounding box center [77, 128] width 85 height 6
type input "**********"
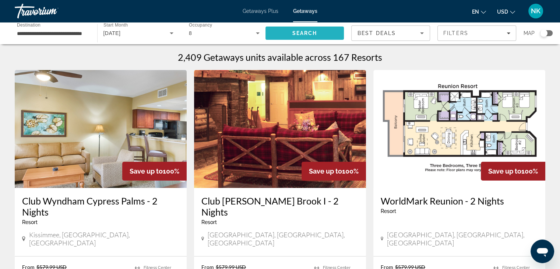
click at [299, 31] on span "Search" at bounding box center [304, 33] width 25 height 6
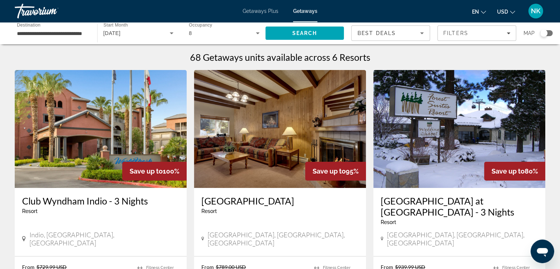
drag, startPoint x: 561, startPoint y: 144, endPoint x: 217, endPoint y: 34, distance: 360.7
click at [217, 34] on div "8" at bounding box center [222, 33] width 67 height 9
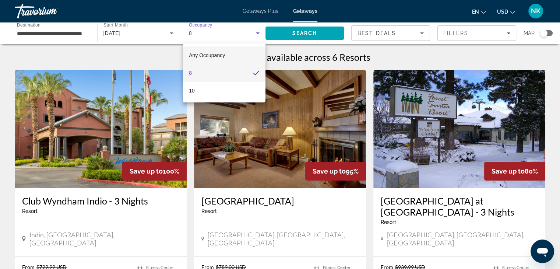
click at [225, 52] on mat-option "Any Occupancy" at bounding box center [224, 55] width 82 height 18
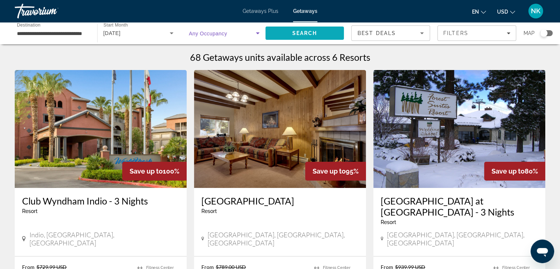
click at [294, 34] on span "Search" at bounding box center [304, 33] width 25 height 6
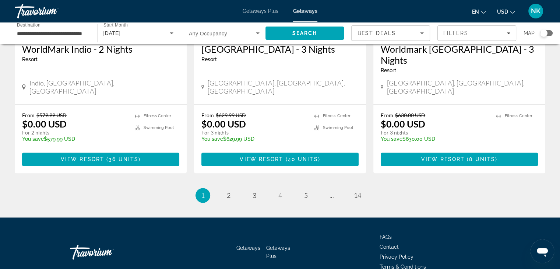
scroll to position [966, 0]
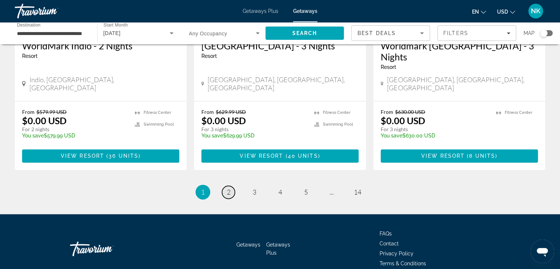
click at [230, 188] on span "2" at bounding box center [229, 192] width 4 height 8
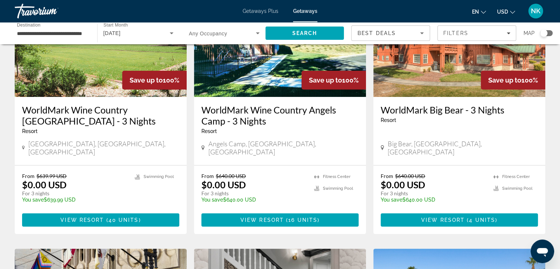
scroll to position [89, 0]
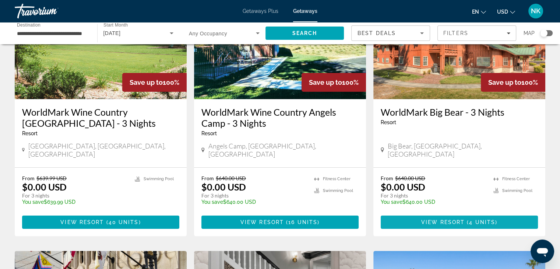
click at [502, 213] on span "Main content" at bounding box center [459, 222] width 157 height 18
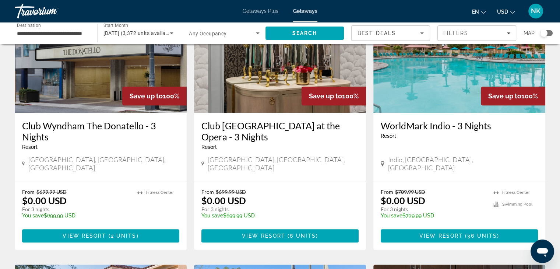
scroll to position [297, 0]
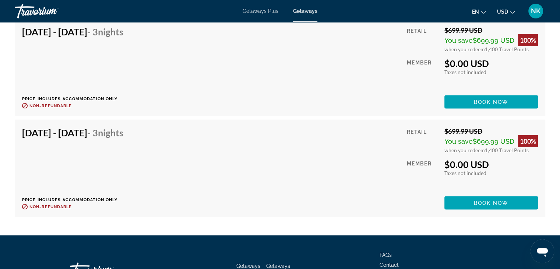
scroll to position [1429, 0]
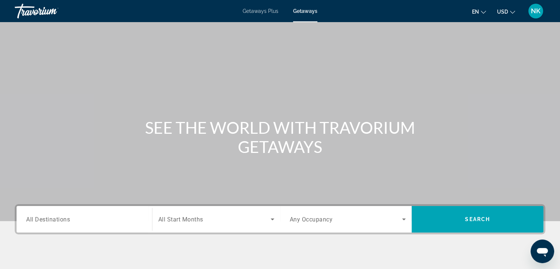
click at [308, 13] on span "Getaways" at bounding box center [305, 11] width 24 height 6
click at [63, 224] on div "Search widget" at bounding box center [84, 219] width 116 height 21
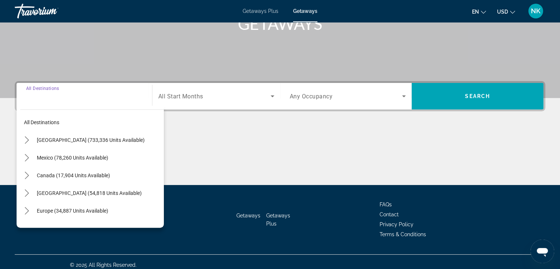
scroll to position [129, 0]
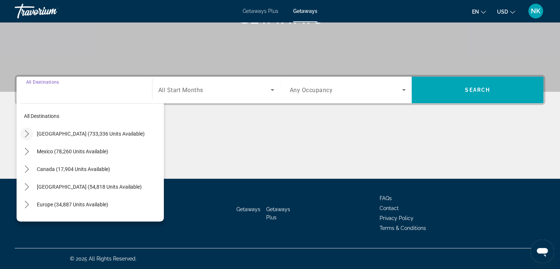
click at [28, 136] on icon "Toggle United States (733,336 units available) submenu" at bounding box center [26, 133] width 7 height 7
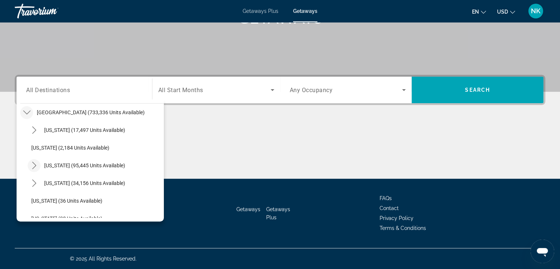
click at [36, 161] on mat-icon "Toggle California (95,445 units available) submenu" at bounding box center [34, 165] width 13 height 13
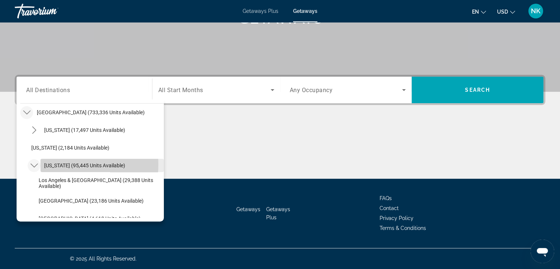
click at [41, 164] on span "Select destination: California (95,445 units available)" at bounding box center [101, 165] width 123 height 18
type input "**********"
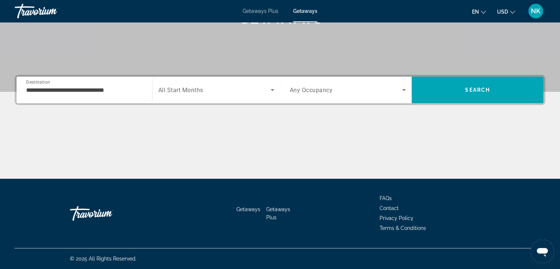
click at [193, 92] on span "All Start Months" at bounding box center [180, 90] width 45 height 7
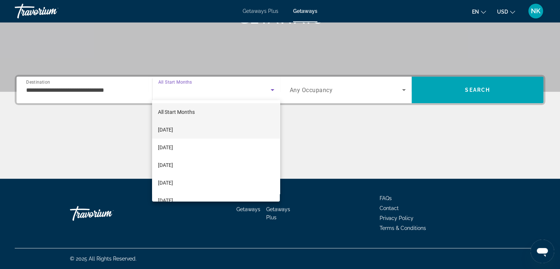
click at [192, 130] on mat-option "[DATE]" at bounding box center [216, 130] width 128 height 18
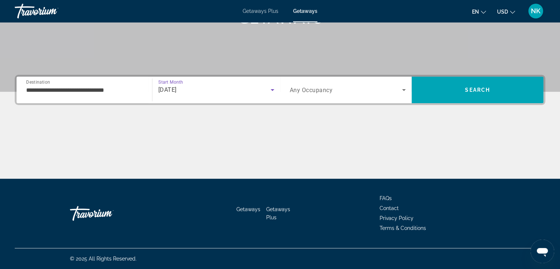
click at [351, 87] on span "Search widget" at bounding box center [346, 89] width 113 height 9
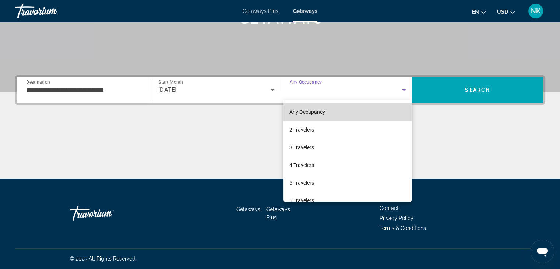
click at [353, 110] on mat-option "Any Occupancy" at bounding box center [347, 112] width 128 height 18
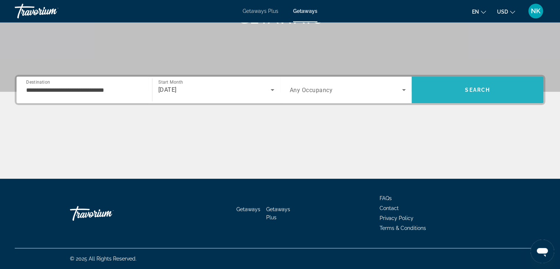
click at [460, 88] on span "Search" at bounding box center [478, 90] width 132 height 18
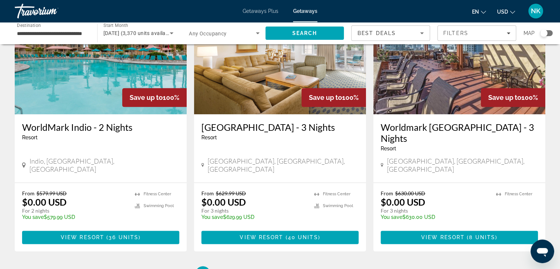
scroll to position [966, 0]
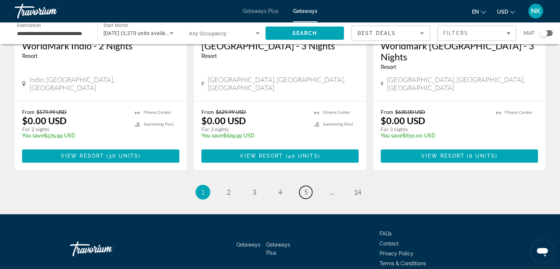
click at [303, 186] on link "page 5" at bounding box center [305, 192] width 13 height 13
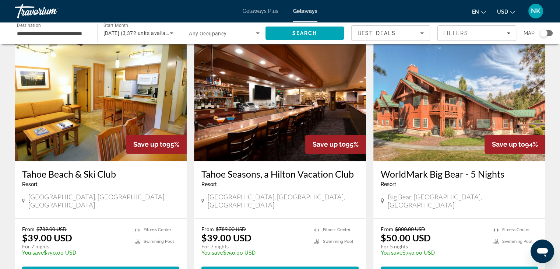
scroll to position [826, 0]
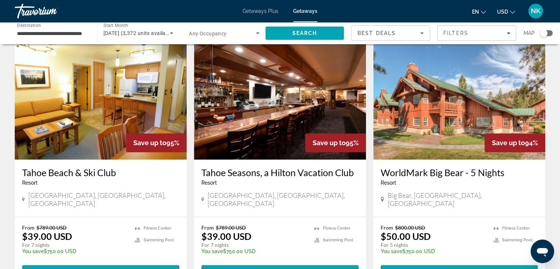
click at [521, 217] on div "From $800.00 USD $50.00 USD For 5 nights You save $750.00 USD temp [GEOGRAPHIC_…" at bounding box center [459, 251] width 172 height 68
drag, startPoint x: 521, startPoint y: 216, endPoint x: 523, endPoint y: 231, distance: 15.3
click at [525, 230] on div "From $800.00 USD $50.00 USD For 5 nights You save $750.00 USD temp [GEOGRAPHIC_…" at bounding box center [459, 251] width 172 height 68
click at [430, 268] on span "View Resort" at bounding box center [440, 271] width 43 height 6
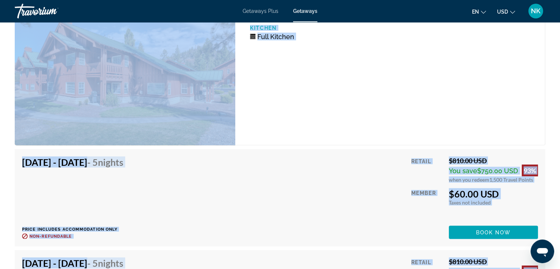
scroll to position [1405, 0]
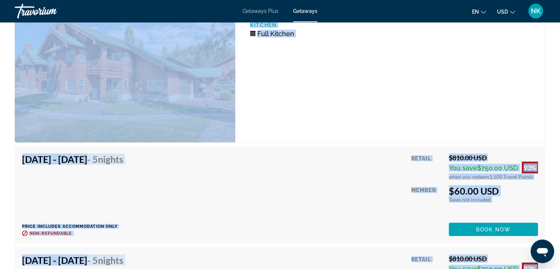
click at [322, 156] on div "[DATE] - [DATE] - 5 Nights Price includes accommodation only Refundable until :…" at bounding box center [280, 195] width 516 height 82
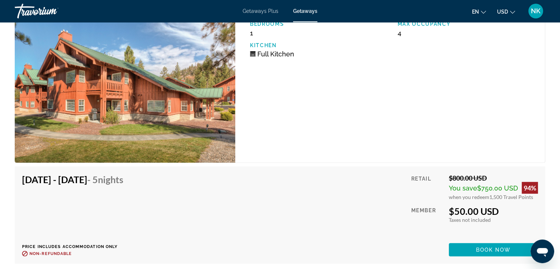
scroll to position [1770, 0]
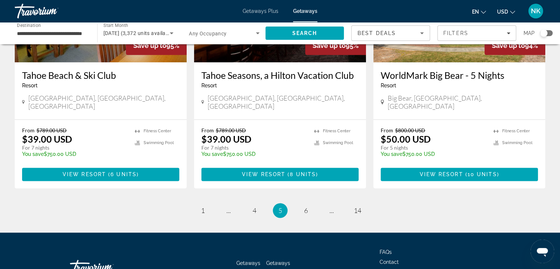
scroll to position [933, 0]
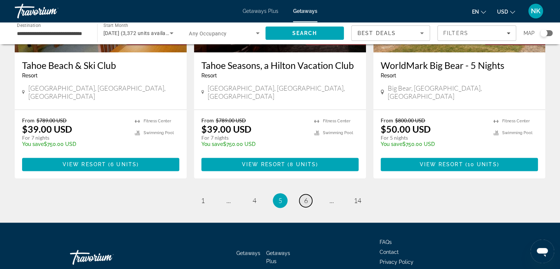
click at [304, 196] on span "6" at bounding box center [306, 200] width 4 height 8
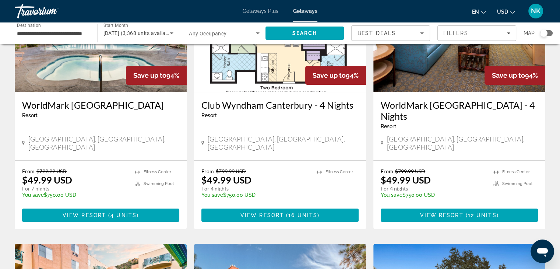
scroll to position [107, 0]
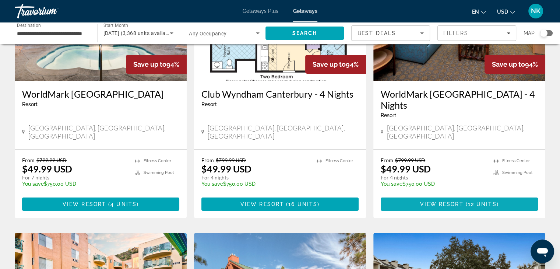
click at [476, 201] on span "12 units" at bounding box center [482, 204] width 29 height 6
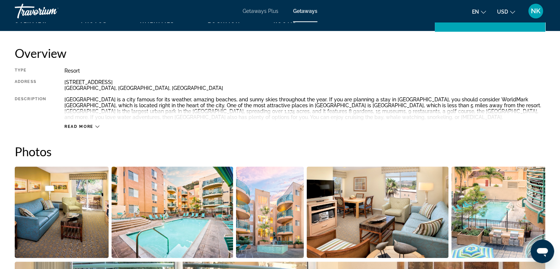
scroll to position [232, 0]
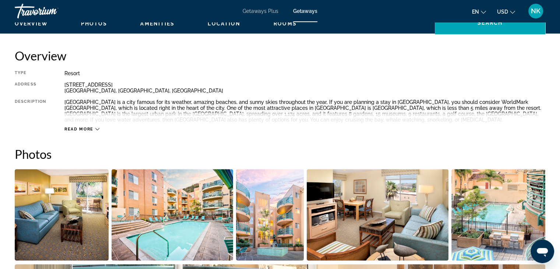
click at [92, 128] on span "Read more" at bounding box center [78, 129] width 29 height 5
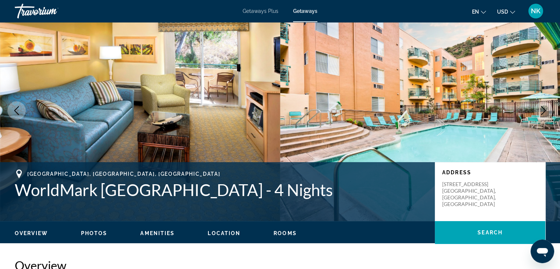
scroll to position [0, 0]
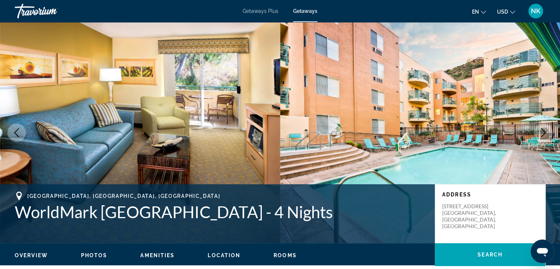
click at [261, 10] on span "Getaways Plus" at bounding box center [261, 11] width 36 height 6
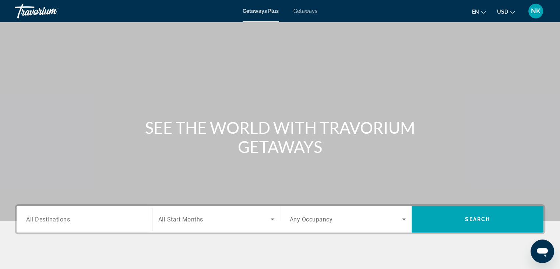
click at [37, 215] on input "Destination All Destinations" at bounding box center [84, 219] width 116 height 9
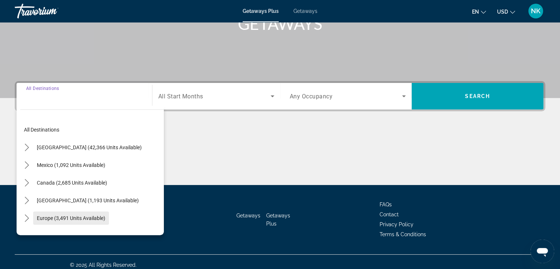
scroll to position [129, 0]
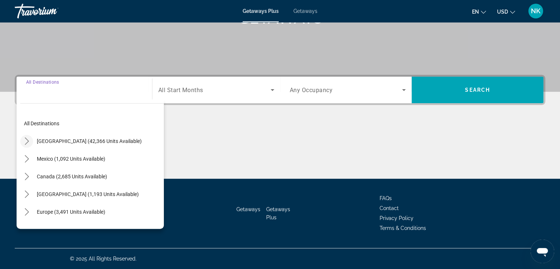
click at [27, 138] on icon "Toggle United States (42,366 units available) submenu" at bounding box center [26, 140] width 7 height 7
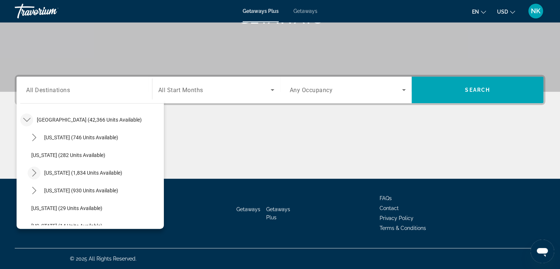
click at [37, 170] on icon "Toggle California (1,834 units available) submenu" at bounding box center [34, 172] width 7 height 7
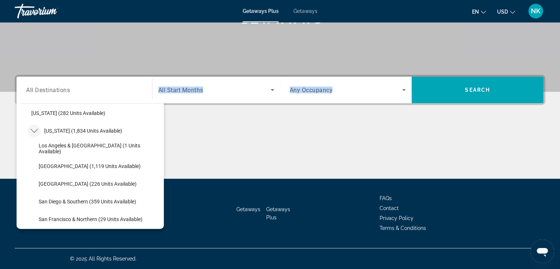
scroll to position [70, 0]
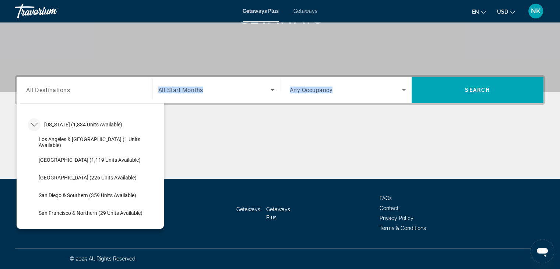
drag, startPoint x: 164, startPoint y: 124, endPoint x: 165, endPoint y: 128, distance: 4.5
click at [165, 128] on div "Destination All Destinations All destinations [GEOGRAPHIC_DATA] (42,366 units a…" at bounding box center [280, 127] width 560 height 104
click at [165, 128] on div "Main content" at bounding box center [280, 150] width 530 height 55
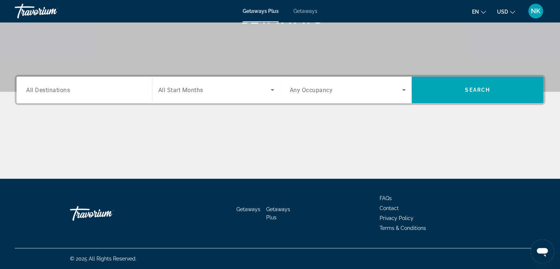
click at [54, 93] on input "Destination All Destinations" at bounding box center [84, 90] width 116 height 9
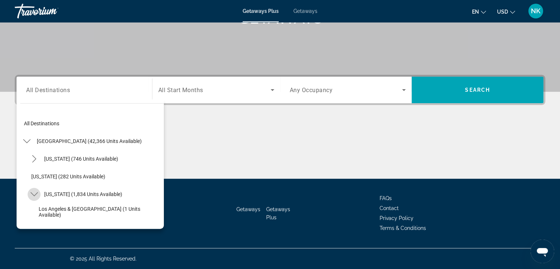
click at [40, 197] on mat-icon "Toggle California (1,834 units available) submenu" at bounding box center [34, 194] width 13 height 13
drag, startPoint x: 166, startPoint y: 120, endPoint x: 170, endPoint y: 127, distance: 7.1
click at [170, 127] on div "Destination All Destinations All destinations [GEOGRAPHIC_DATA] (42,366 units a…" at bounding box center [280, 127] width 560 height 104
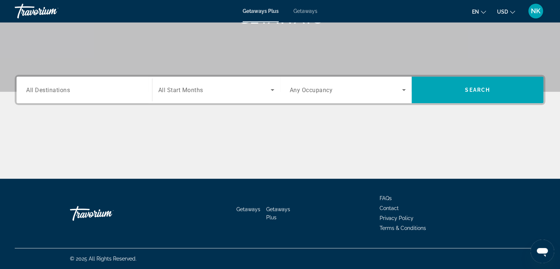
click at [40, 95] on div "Search widget" at bounding box center [84, 90] width 116 height 21
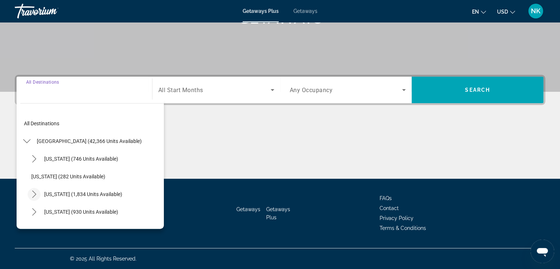
click at [38, 192] on mat-icon "Toggle California (1,834 units available) submenu" at bounding box center [34, 194] width 13 height 13
click at [67, 194] on span "[US_STATE] (1,834 units available)" at bounding box center [83, 194] width 78 height 6
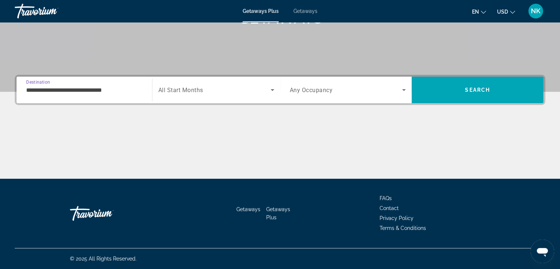
click at [137, 92] on input "**********" at bounding box center [84, 90] width 116 height 9
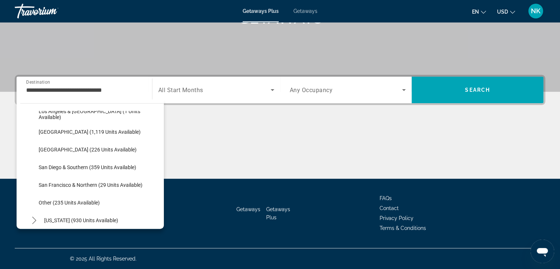
scroll to position [114, 0]
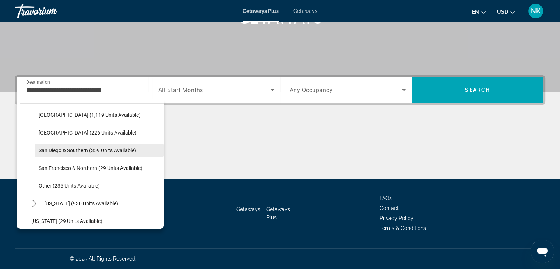
click at [43, 151] on span "San Diego & Southern (359 units available)" at bounding box center [88, 150] width 98 height 6
type input "**********"
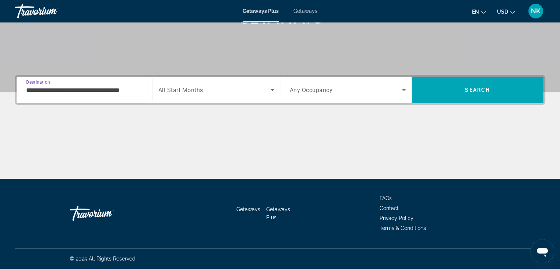
click at [215, 93] on span "Search widget" at bounding box center [214, 89] width 112 height 9
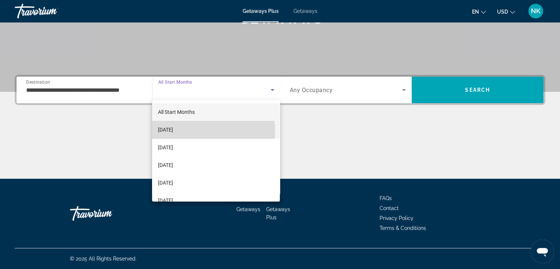
click at [196, 130] on mat-option "[DATE]" at bounding box center [216, 130] width 128 height 18
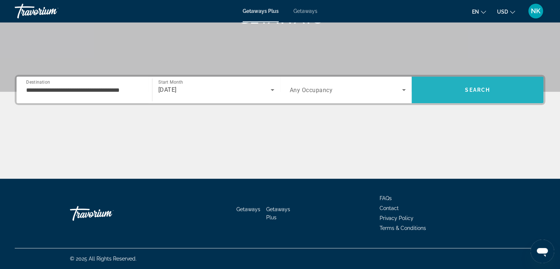
click at [483, 90] on span "Search" at bounding box center [477, 90] width 25 height 6
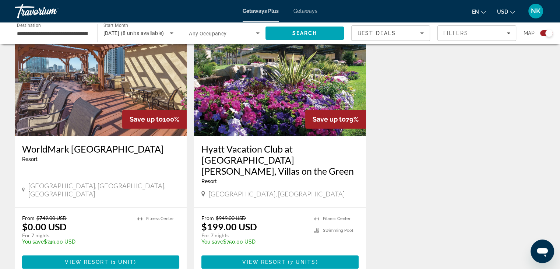
scroll to position [283, 0]
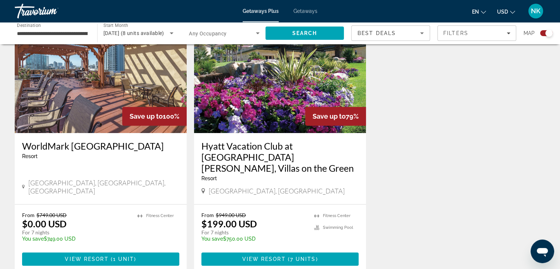
drag, startPoint x: 563, startPoint y: 46, endPoint x: 495, endPoint y: 159, distance: 132.4
click at [553, 153] on div "To navigate the map with touch gestures double-tap and hold your finger on the …" at bounding box center [280, 35] width 560 height 534
click at [72, 256] on span "View Resort" at bounding box center [86, 259] width 43 height 6
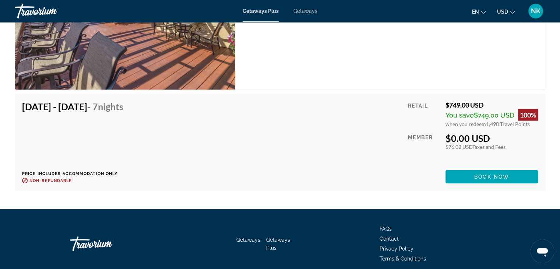
scroll to position [1509, 0]
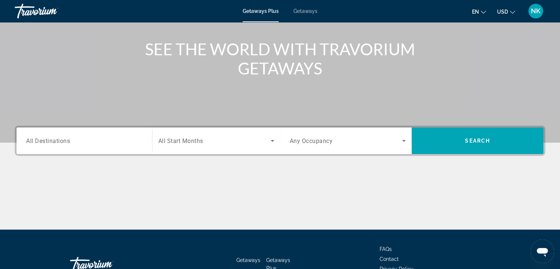
scroll to position [80, 0]
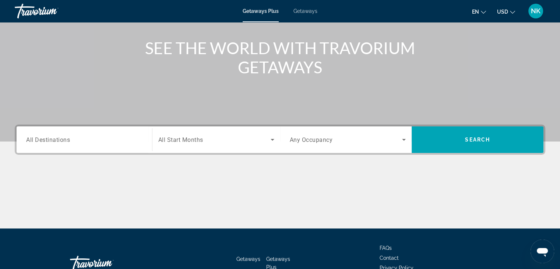
click at [80, 142] on input "Destination All Destinations" at bounding box center [84, 139] width 116 height 9
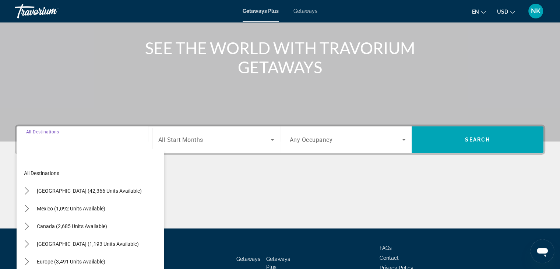
scroll to position [129, 0]
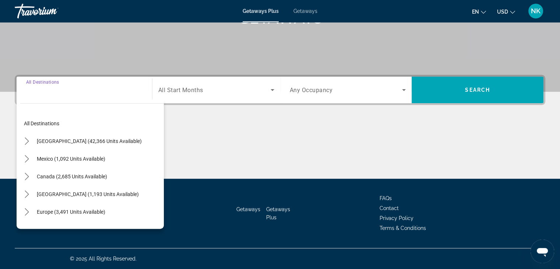
click at [193, 96] on div "Search widget" at bounding box center [216, 90] width 116 height 21
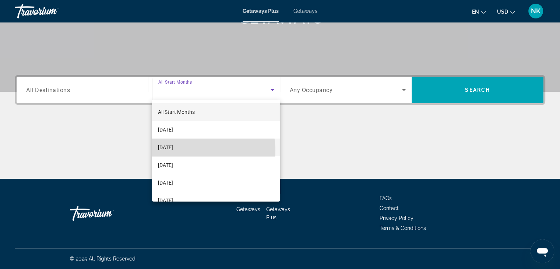
click at [173, 151] on span "[DATE]" at bounding box center [165, 147] width 15 height 9
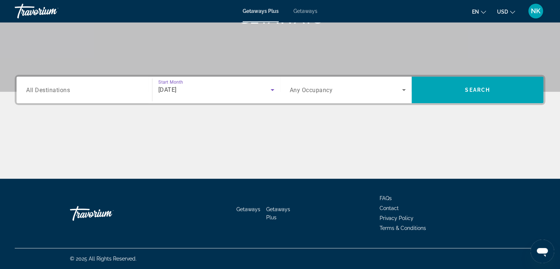
click at [74, 95] on div "Search widget" at bounding box center [84, 90] width 116 height 21
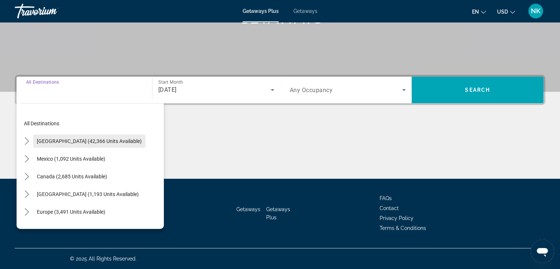
click at [36, 142] on span "Select destination: United States (42,366 units available)" at bounding box center [89, 141] width 112 height 18
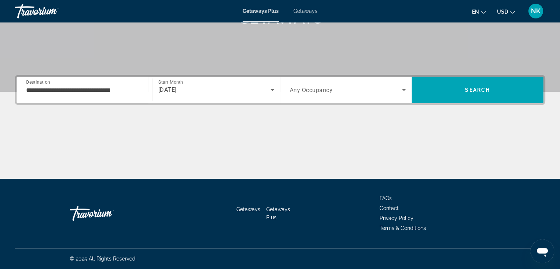
click at [27, 87] on div "**********" at bounding box center [84, 90] width 128 height 21
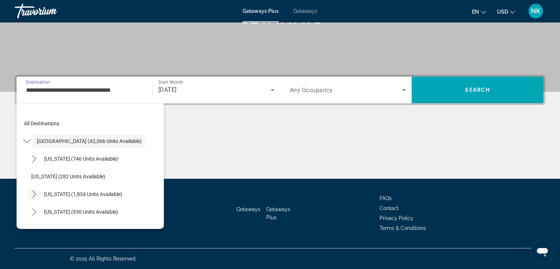
click at [33, 190] on icon "Toggle California (1,834 units available) submenu" at bounding box center [34, 193] width 7 height 7
click at [38, 193] on mat-icon "Toggle California (1,834 units available) submenu" at bounding box center [34, 194] width 13 height 13
click at [50, 193] on span "[US_STATE] (1,834 units available)" at bounding box center [83, 194] width 78 height 6
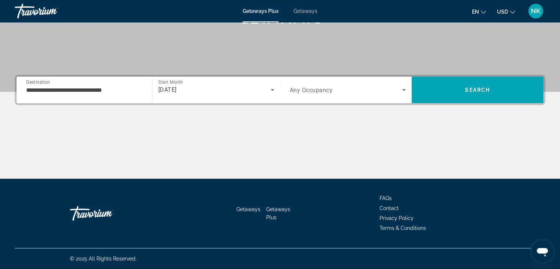
click at [32, 84] on span "Destination" at bounding box center [38, 81] width 24 height 5
click at [32, 86] on input "**********" at bounding box center [84, 90] width 116 height 9
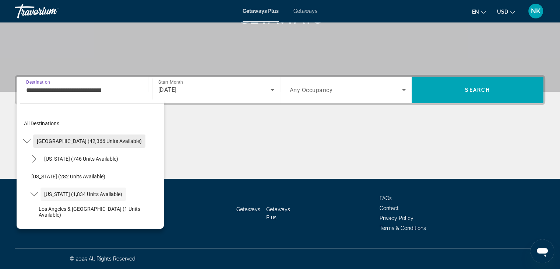
scroll to position [26, 0]
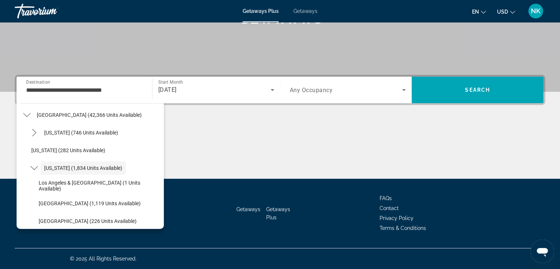
click at [167, 131] on div "Main content" at bounding box center [280, 150] width 530 height 55
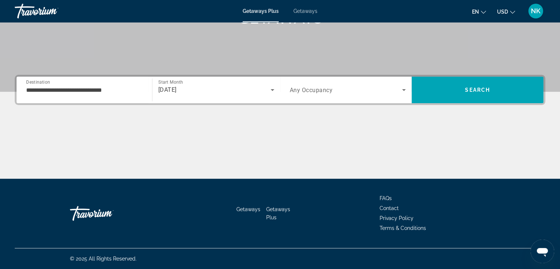
click at [112, 97] on div "**********" at bounding box center [84, 90] width 116 height 21
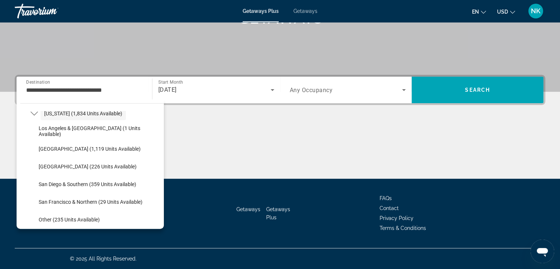
scroll to position [105, 0]
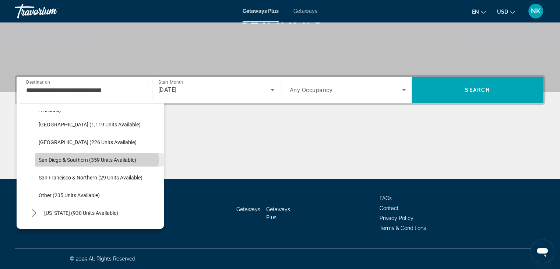
click at [89, 159] on span "San Diego & Southern (359 units available)" at bounding box center [88, 160] width 98 height 6
type input "**********"
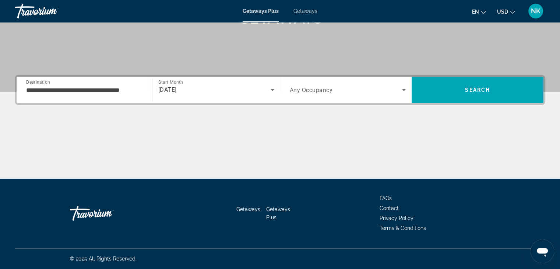
click at [347, 96] on div "Search widget" at bounding box center [348, 90] width 116 height 21
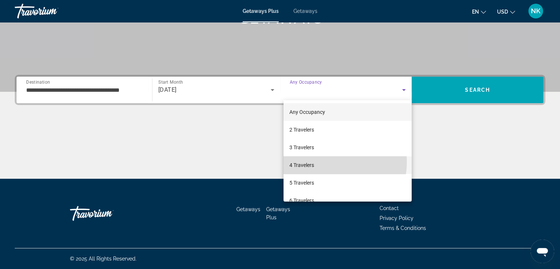
click at [329, 162] on mat-option "4 Travelers" at bounding box center [347, 165] width 128 height 18
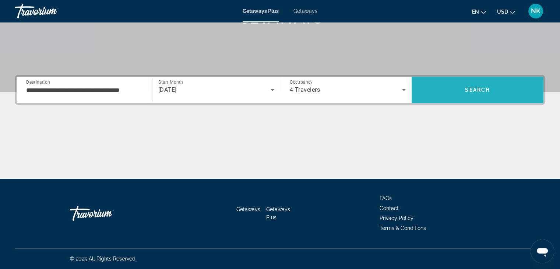
click at [458, 87] on span "Search" at bounding box center [478, 90] width 132 height 18
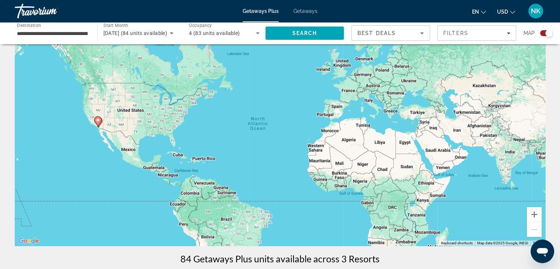
scroll to position [25, 0]
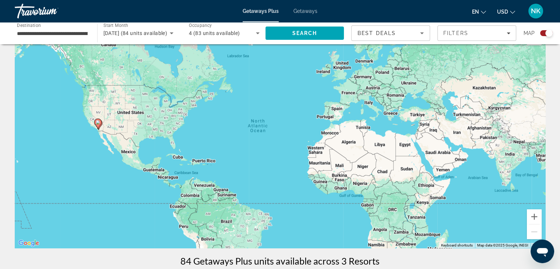
click at [304, 6] on div "Getaways Plus Getaways en English Español Français Italiano Português русский U…" at bounding box center [280, 10] width 560 height 19
click at [313, 12] on span "Getaways" at bounding box center [305, 11] width 24 height 6
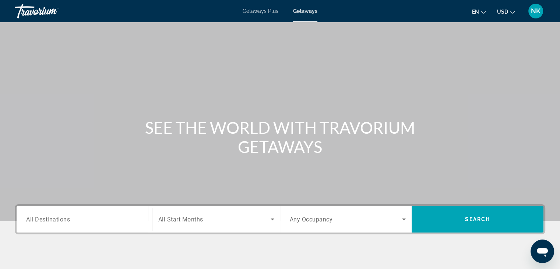
click at [76, 225] on div "Search widget" at bounding box center [84, 219] width 116 height 21
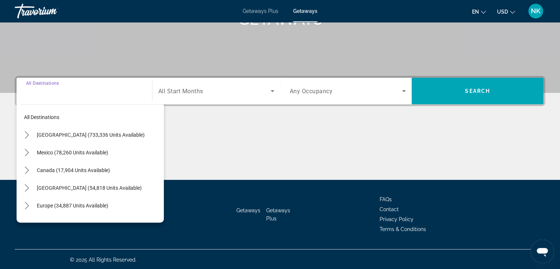
scroll to position [129, 0]
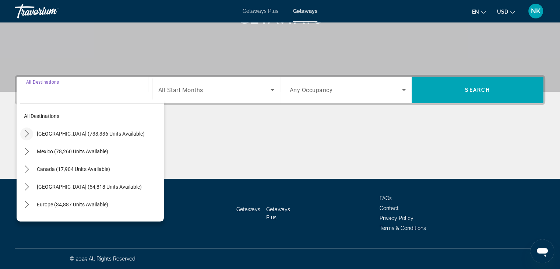
click at [29, 135] on icon "Toggle United States (733,336 units available) submenu" at bounding box center [26, 133] width 7 height 7
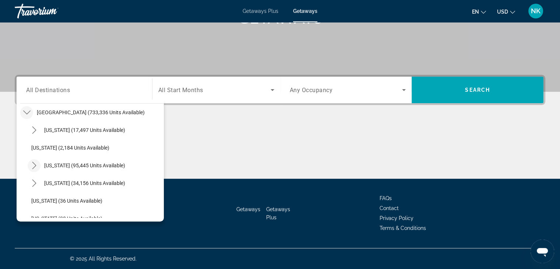
click at [38, 165] on mat-icon "Toggle California (95,445 units available) submenu" at bounding box center [34, 165] width 13 height 13
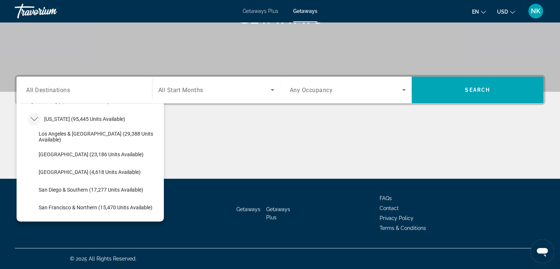
scroll to position [80, 0]
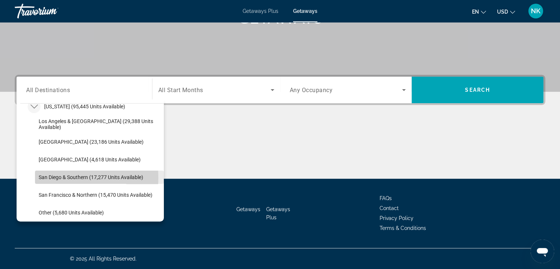
click at [49, 177] on span "San Diego & Southern (17,277 units available)" at bounding box center [91, 177] width 105 height 6
type input "**********"
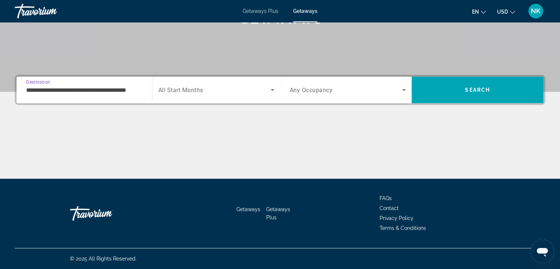
click at [256, 93] on span "Search widget" at bounding box center [214, 89] width 112 height 9
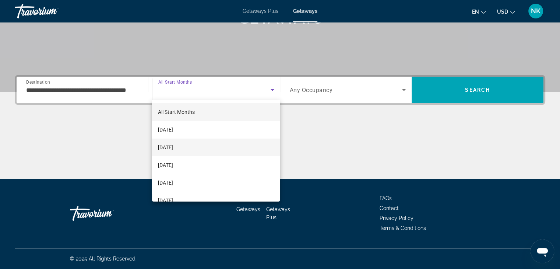
click at [173, 148] on span "[DATE]" at bounding box center [165, 147] width 15 height 9
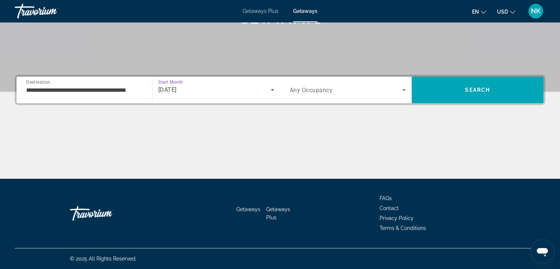
click at [366, 97] on div "Search widget" at bounding box center [348, 90] width 116 height 21
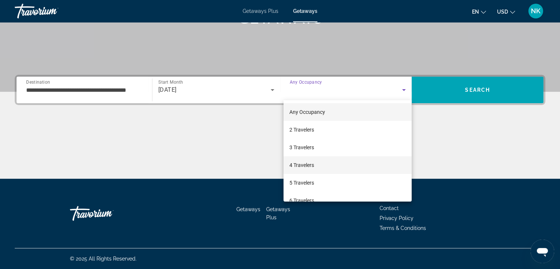
click at [318, 162] on mat-option "4 Travelers" at bounding box center [347, 165] width 128 height 18
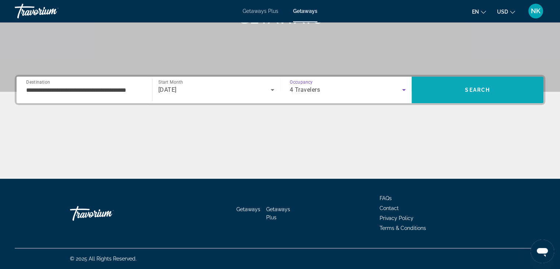
click at [478, 82] on span "Search" at bounding box center [478, 90] width 132 height 18
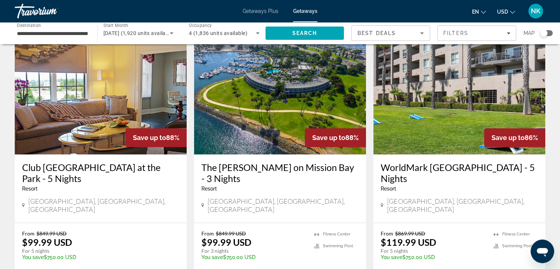
scroll to position [854, 0]
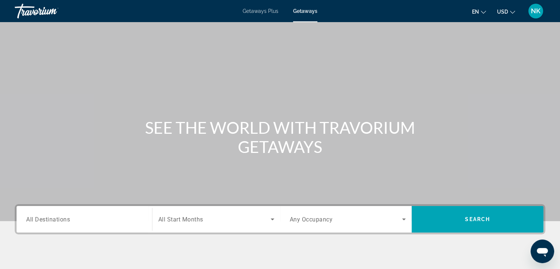
click at [57, 217] on span "All Destinations" at bounding box center [48, 218] width 44 height 7
click at [57, 217] on input "Destination All Destinations" at bounding box center [84, 219] width 116 height 9
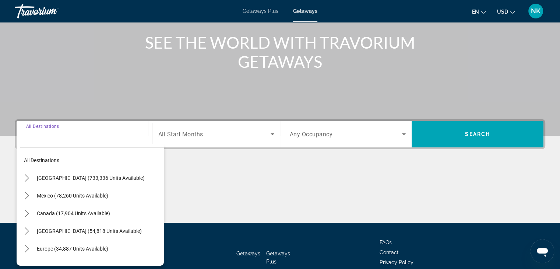
scroll to position [129, 0]
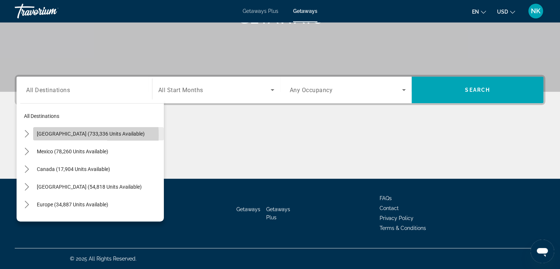
click at [39, 135] on span "[GEOGRAPHIC_DATA] (733,336 units available)" at bounding box center [91, 134] width 108 height 6
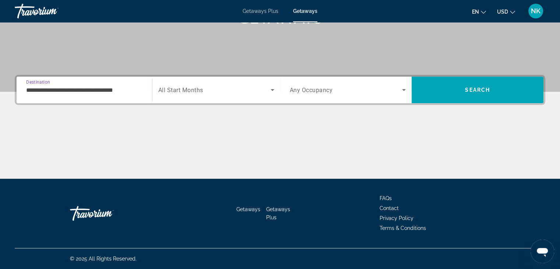
click at [53, 93] on input "**********" at bounding box center [84, 90] width 116 height 9
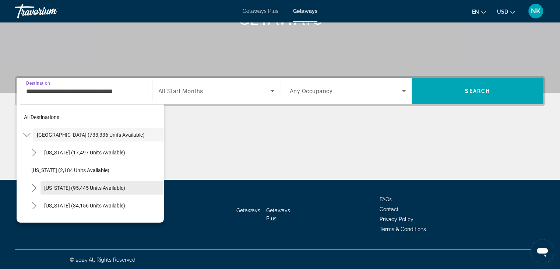
click at [48, 186] on span "[US_STATE] (95,445 units available)" at bounding box center [84, 188] width 81 height 6
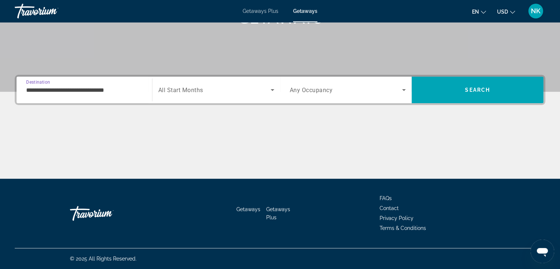
click at [68, 92] on input "**********" at bounding box center [84, 90] width 116 height 9
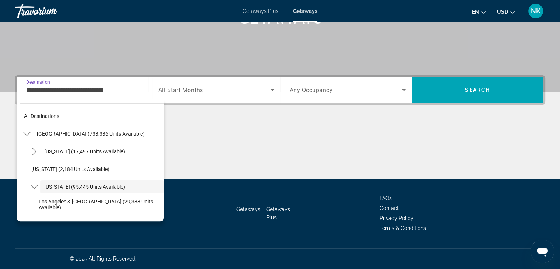
scroll to position [26, 0]
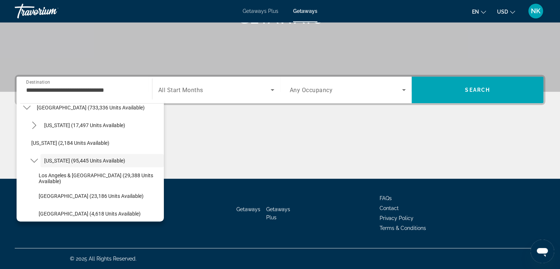
drag, startPoint x: 165, startPoint y: 119, endPoint x: 166, endPoint y: 126, distance: 7.1
click at [166, 126] on div "**********" at bounding box center [280, 127] width 560 height 104
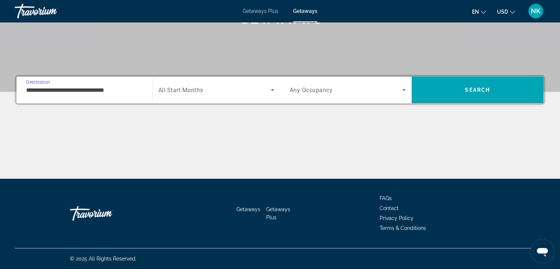
click at [131, 89] on input "**********" at bounding box center [84, 90] width 116 height 9
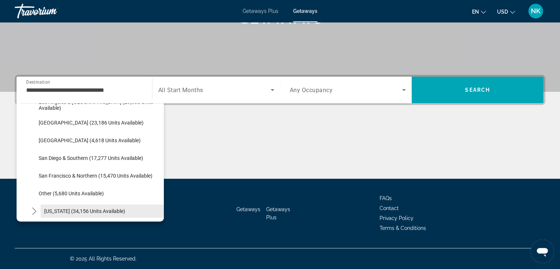
scroll to position [100, 0]
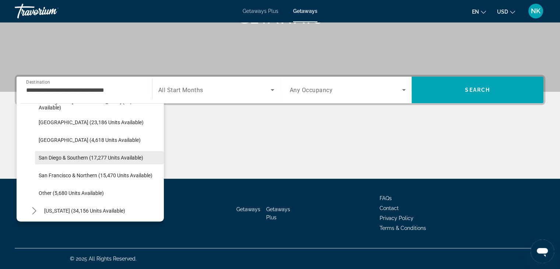
click at [88, 158] on span "San Diego & Southern (17,277 units available)" at bounding box center [91, 158] width 105 height 6
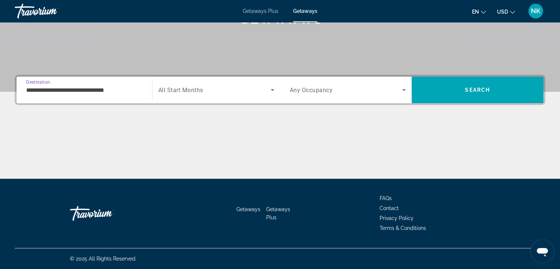
type input "**********"
click at [207, 89] on span "Search widget" at bounding box center [214, 89] width 112 height 9
click at [207, 89] on body "**********" at bounding box center [280, 5] width 560 height 269
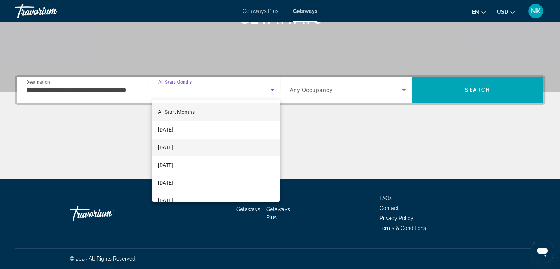
click at [173, 147] on span "[DATE]" at bounding box center [165, 147] width 15 height 9
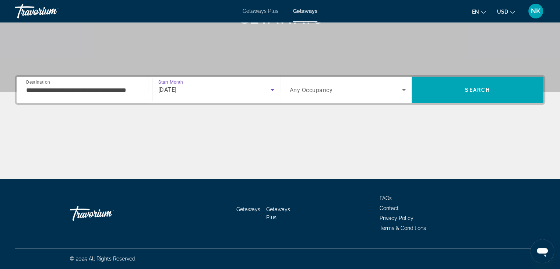
click at [350, 90] on span "Search widget" at bounding box center [346, 89] width 113 height 9
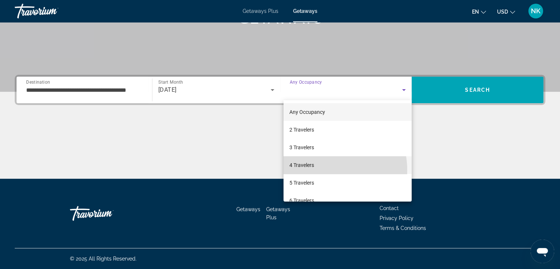
click at [318, 170] on mat-option "4 Travelers" at bounding box center [347, 165] width 128 height 18
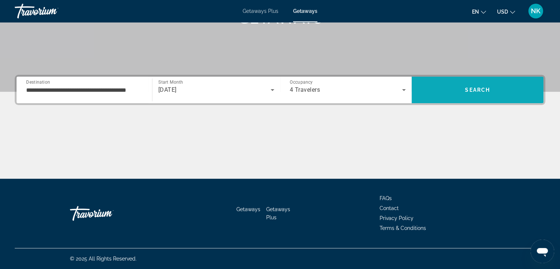
click at [505, 88] on span "Search" at bounding box center [478, 90] width 132 height 18
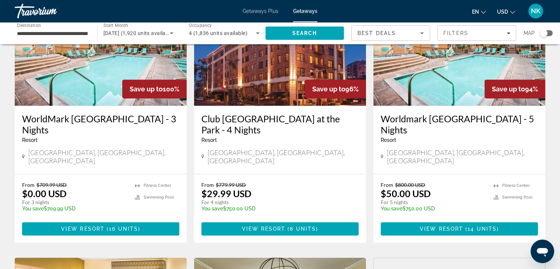
scroll to position [349, 0]
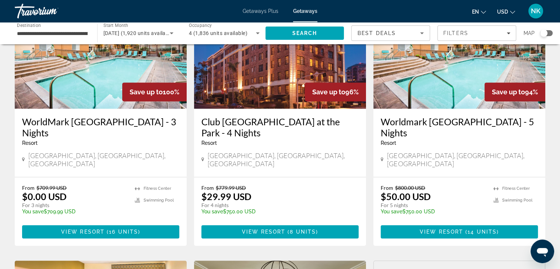
click at [490, 116] on h3 "Worldmark [GEOGRAPHIC_DATA] - 5 Nights" at bounding box center [459, 127] width 157 height 22
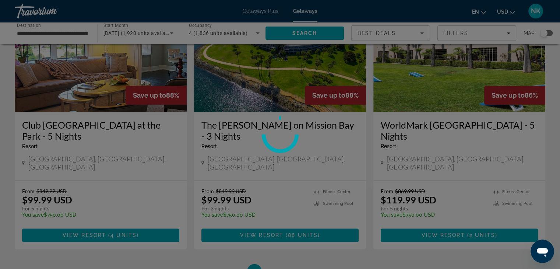
scroll to position [898, 0]
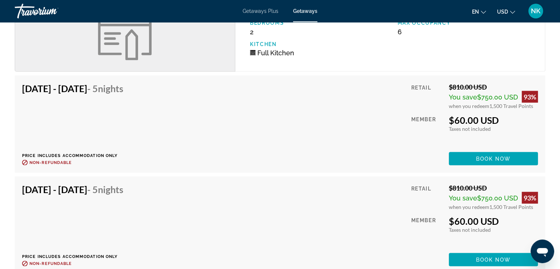
scroll to position [1451, 0]
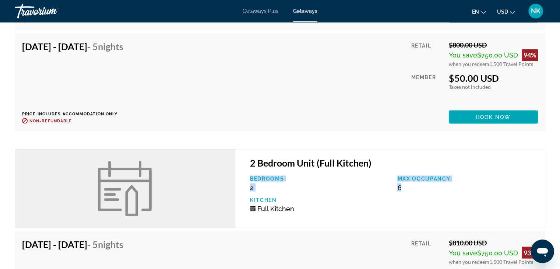
drag, startPoint x: 554, startPoint y: 189, endPoint x: 565, endPoint y: 155, distance: 35.5
